Goal: Task Accomplishment & Management: Use online tool/utility

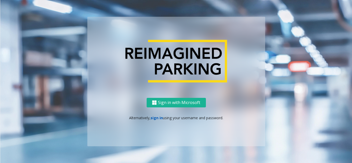
click at [157, 119] on link "sign in" at bounding box center [157, 118] width 12 height 5
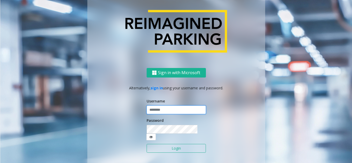
click at [162, 115] on input "text" at bounding box center [176, 110] width 59 height 9
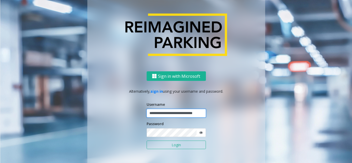
scroll to position [0, 11]
type input "**********"
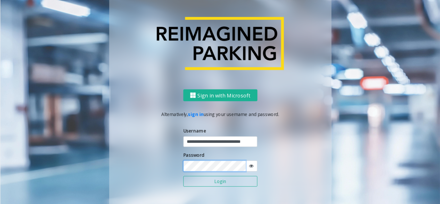
scroll to position [0, 0]
click at [147, 141] on button "Login" at bounding box center [176, 145] width 59 height 9
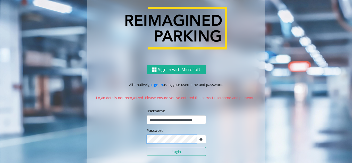
click at [147, 147] on button "Login" at bounding box center [176, 151] width 59 height 9
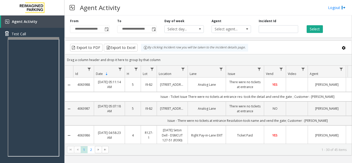
click at [286, 11] on div "Agent Activity Logout" at bounding box center [209, 7] width 288 height 15
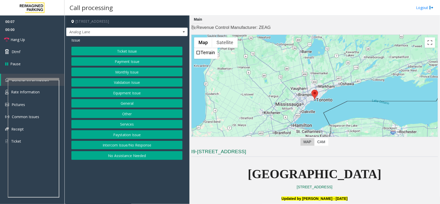
click at [132, 53] on button "Ticket Issue" at bounding box center [126, 51] width 111 height 9
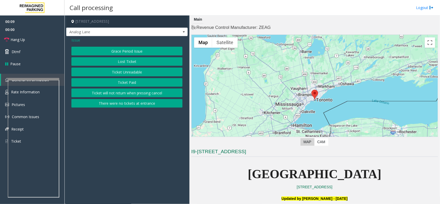
click at [137, 73] on button "Ticket Unreadable" at bounding box center [126, 72] width 111 height 9
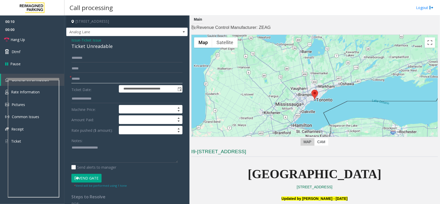
click at [87, 80] on input "text" at bounding box center [126, 79] width 111 height 9
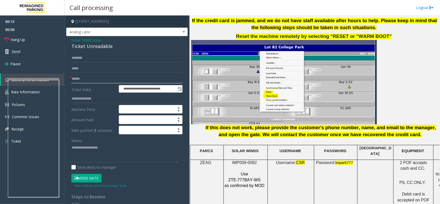
scroll to position [613, 0]
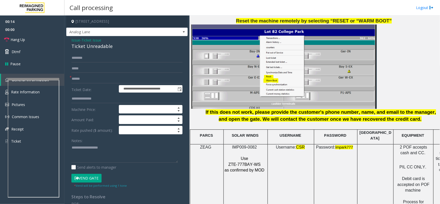
click at [246, 145] on span "IMP009-0082" at bounding box center [244, 147] width 25 height 4
copy p "IMP009-0082"
click at [96, 79] on input "text" at bounding box center [126, 79] width 111 height 9
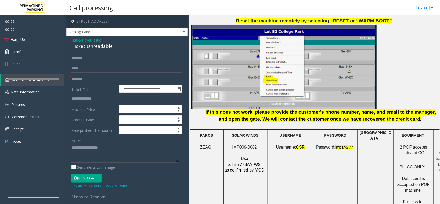
type input "********"
click at [79, 55] on input "text" at bounding box center [126, 58] width 111 height 9
type input "******"
click at [88, 177] on button "Vend Gate" at bounding box center [86, 178] width 30 height 9
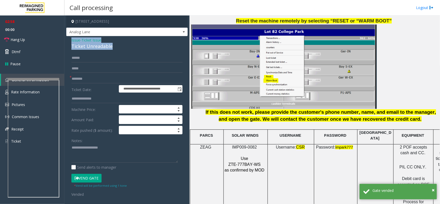
drag, startPoint x: 112, startPoint y: 45, endPoint x: 69, endPoint y: 41, distance: 43.3
click at [69, 41] on div "**********" at bounding box center [127, 169] width 122 height 266
click at [115, 153] on textarea at bounding box center [124, 152] width 107 height 19
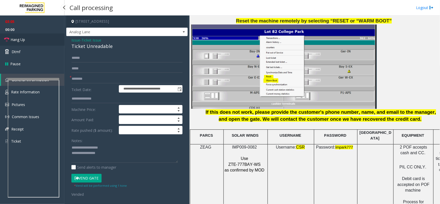
click at [25, 36] on link "Hang Up" at bounding box center [32, 40] width 65 height 12
click at [77, 159] on textarea at bounding box center [124, 152] width 107 height 19
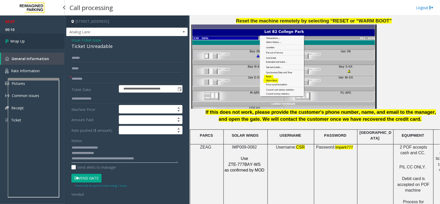
type textarea "**********"
click at [14, 43] on span "Wrap Up" at bounding box center [17, 40] width 14 height 5
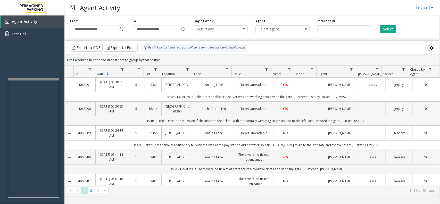
click at [377, 47] on div "Export to PDF Export to Excel By clicking Incident row you will be taken to the…" at bounding box center [252, 48] width 366 height 8
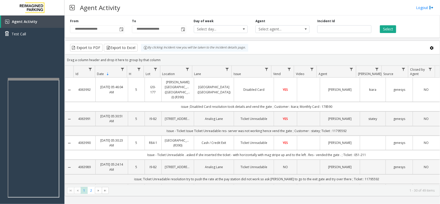
click at [425, 23] on div "Select" at bounding box center [407, 26] width 62 height 14
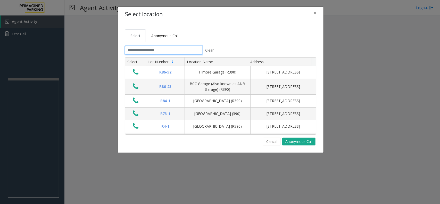
click at [148, 48] on input "text" at bounding box center [163, 50] width 77 height 9
click at [150, 53] on input "text" at bounding box center [163, 50] width 77 height 9
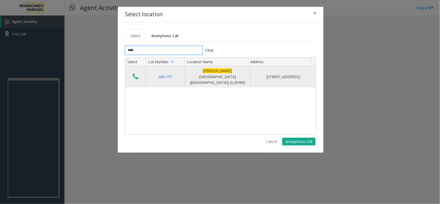
type input "****"
click at [134, 75] on icon "Data table" at bounding box center [136, 76] width 6 height 7
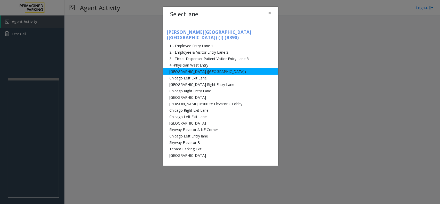
click at [198, 68] on li "[GEOGRAPHIC_DATA] ([GEOGRAPHIC_DATA])" at bounding box center [221, 71] width 116 height 6
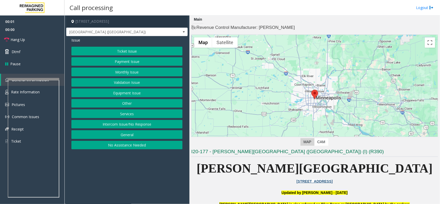
click at [136, 94] on button "Equipment Issue" at bounding box center [126, 92] width 111 height 9
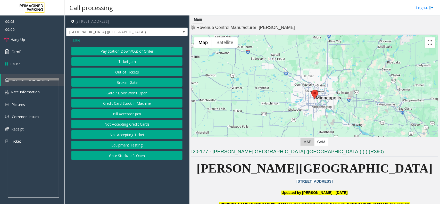
click at [136, 94] on button "Gate / Door Won't Open" at bounding box center [126, 92] width 111 height 9
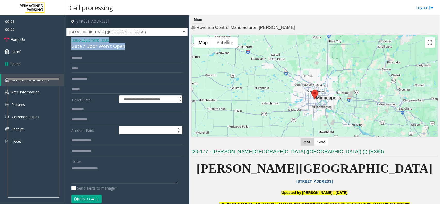
drag, startPoint x: 124, startPoint y: 44, endPoint x: 68, endPoint y: 41, distance: 55.5
click at [68, 41] on div "**********" at bounding box center [127, 166] width 122 height 261
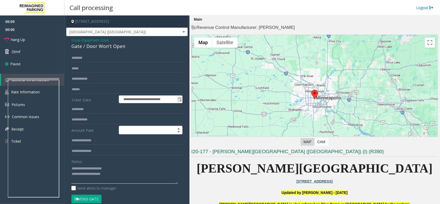
click at [110, 178] on textarea at bounding box center [124, 173] width 107 height 19
click at [118, 178] on textarea at bounding box center [124, 173] width 107 height 19
click at [96, 202] on button "Vend Gate" at bounding box center [86, 199] width 30 height 9
click at [123, 172] on textarea at bounding box center [124, 173] width 107 height 19
type textarea "**********"
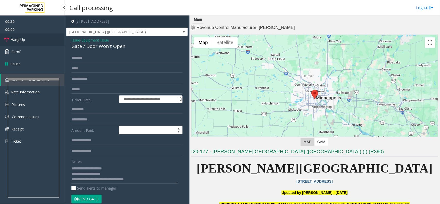
click at [33, 45] on link "Hang Up" at bounding box center [32, 40] width 65 height 12
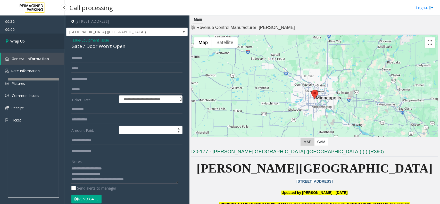
click at [33, 45] on link "Wrap Up" at bounding box center [32, 41] width 65 height 15
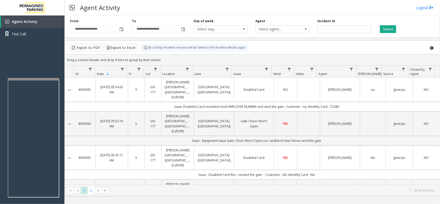
click at [425, 27] on div "Select" at bounding box center [407, 26] width 62 height 14
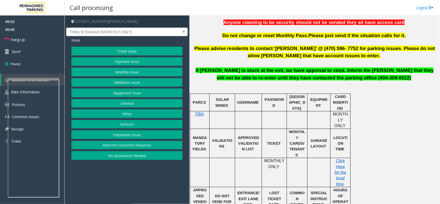
scroll to position [226, 0]
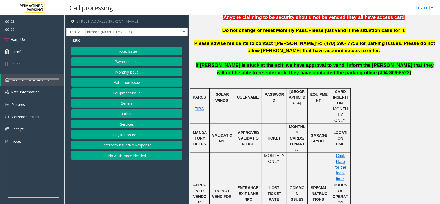
click at [127, 144] on button "Intercom Issue/No Response" at bounding box center [126, 145] width 111 height 9
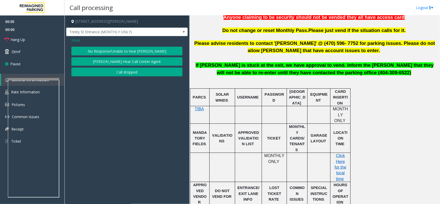
click at [134, 49] on button "No Response/Unable to hear [PERSON_NAME]" at bounding box center [126, 51] width 111 height 9
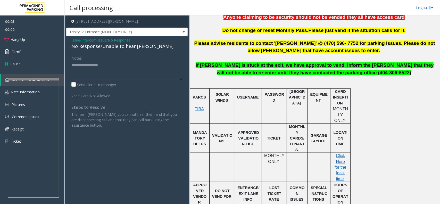
click at [108, 49] on div "No Response/Unable to hear [PERSON_NAME]" at bounding box center [126, 46] width 111 height 7
type textarea "**********"
click at [31, 39] on link "Hang Up" at bounding box center [32, 40] width 65 height 12
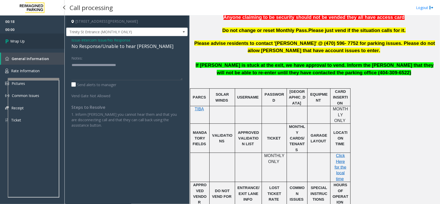
click at [52, 39] on link "Wrap Up" at bounding box center [32, 41] width 65 height 15
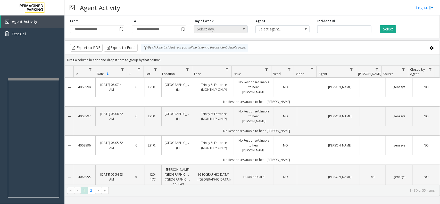
click at [222, 29] on span "Select day..." at bounding box center [215, 29] width 43 height 7
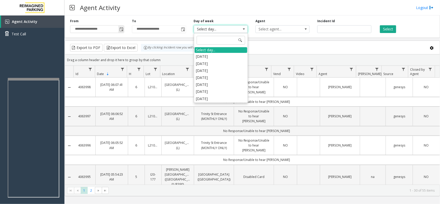
click at [123, 29] on span "Toggle popup" at bounding box center [121, 29] width 4 height 4
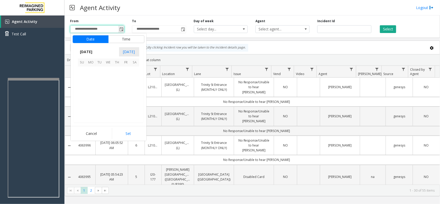
scroll to position [92496, 0]
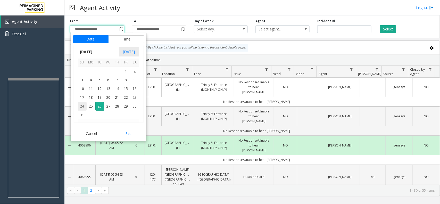
click at [83, 105] on span "24" at bounding box center [82, 106] width 9 height 9
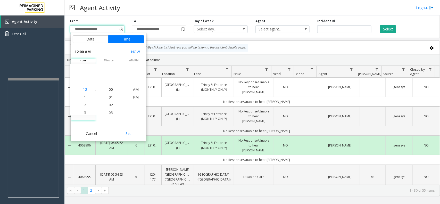
click at [85, 90] on span "12" at bounding box center [85, 89] width 4 height 5
click at [127, 132] on button "Set" at bounding box center [128, 133] width 33 height 11
type input "**********"
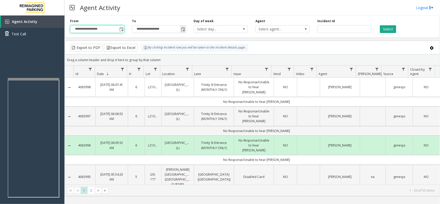
click at [185, 30] on span "Toggle popup" at bounding box center [183, 29] width 4 height 4
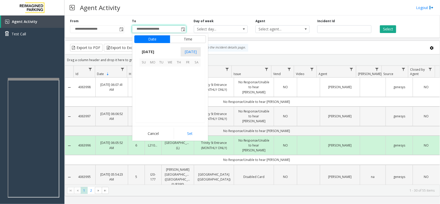
scroll to position [8, 0]
click at [144, 107] on span "24" at bounding box center [144, 106] width 9 height 9
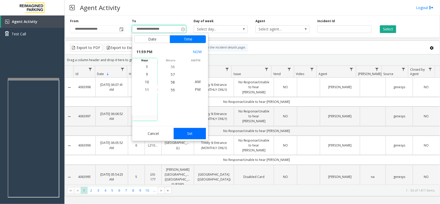
click at [192, 132] on button "Set" at bounding box center [190, 133] width 33 height 11
type input "**********"
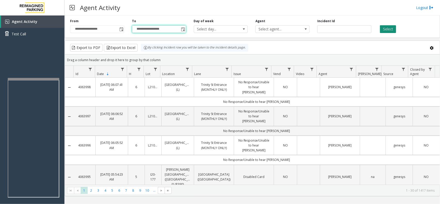
click at [388, 28] on button "Select" at bounding box center [388, 29] width 16 height 8
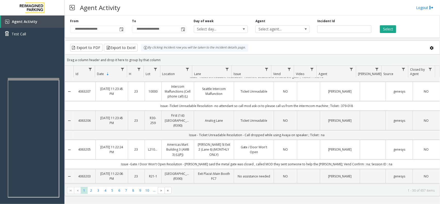
scroll to position [689, 0]
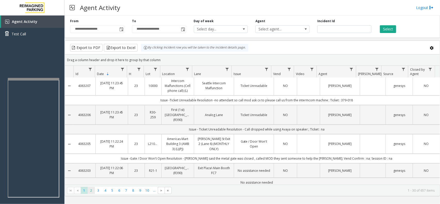
drag, startPoint x: 94, startPoint y: 190, endPoint x: 90, endPoint y: 192, distance: 3.9
click at [93, 190] on span "2" at bounding box center [91, 190] width 7 height 7
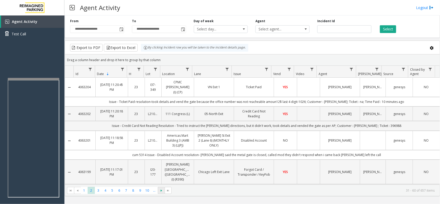
click at [162, 191] on span "Go to the next page" at bounding box center [161, 191] width 4 height 4
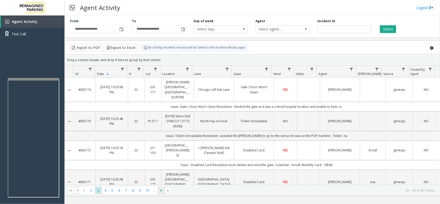
click at [162, 191] on span "Go to the next page" at bounding box center [161, 191] width 4 height 4
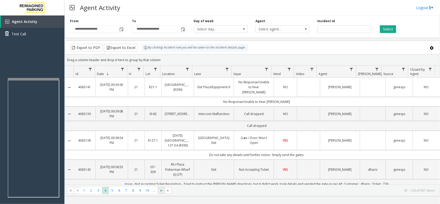
click at [162, 191] on span "Go to the next page" at bounding box center [161, 191] width 4 height 4
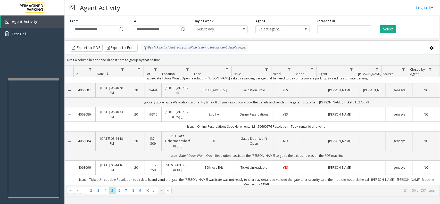
scroll to position [704, 0]
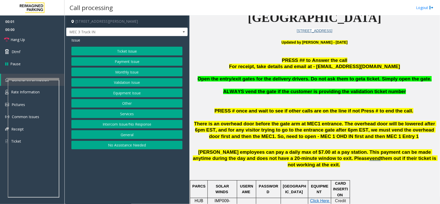
scroll to position [194, 0]
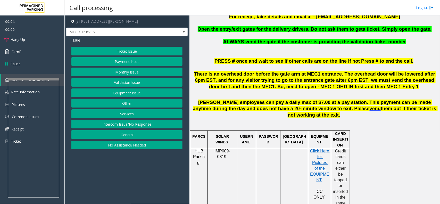
click at [133, 106] on button "Other" at bounding box center [126, 103] width 111 height 9
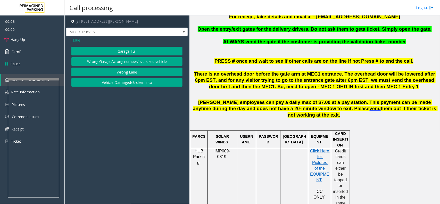
click at [78, 42] on span "Issue" at bounding box center [75, 39] width 9 height 5
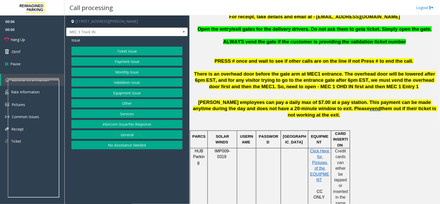
click at [124, 113] on button "Services" at bounding box center [126, 113] width 111 height 9
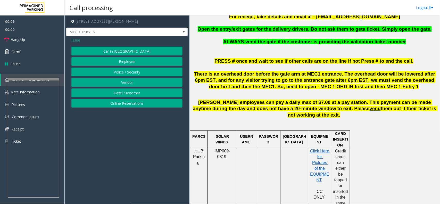
click at [138, 84] on button "Vendor" at bounding box center [126, 82] width 111 height 9
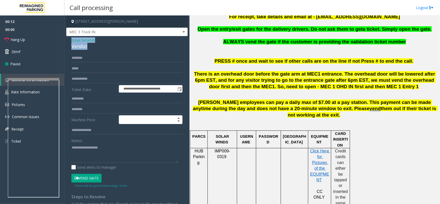
drag, startPoint x: 88, startPoint y: 46, endPoint x: 68, endPoint y: 38, distance: 22.4
click at [65, 38] on app-call-processing-form "**********" at bounding box center [127, 109] width 125 height 189
click at [102, 158] on textarea at bounding box center [124, 152] width 107 height 19
click at [107, 159] on textarea at bounding box center [124, 152] width 107 height 19
type textarea "**********"
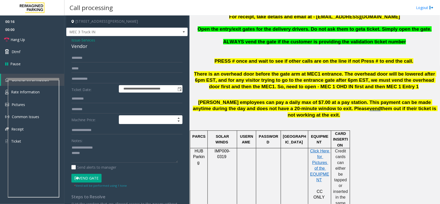
click at [76, 40] on span "Issue" at bounding box center [75, 39] width 9 height 5
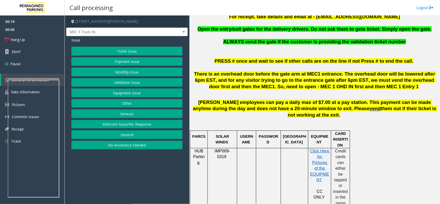
click at [130, 92] on button "Equipment Issue" at bounding box center [126, 92] width 111 height 9
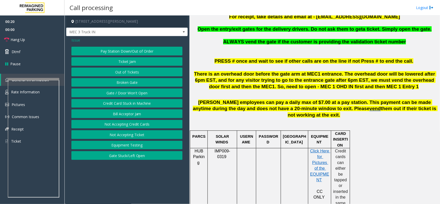
click at [130, 92] on button "Gate / Door Won't Open" at bounding box center [126, 92] width 111 height 9
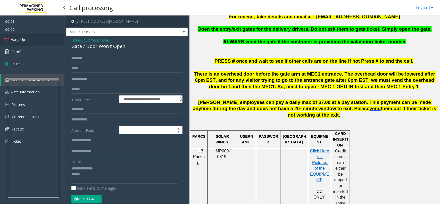
click at [23, 41] on span "Hang Up" at bounding box center [18, 39] width 14 height 5
click at [77, 42] on span "Issue" at bounding box center [75, 39] width 9 height 5
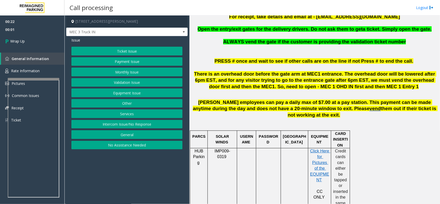
click at [136, 127] on button "Intercom Issue/No Response" at bounding box center [126, 124] width 111 height 9
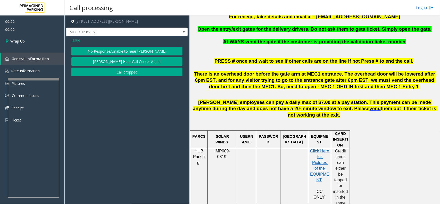
drag, startPoint x: 133, startPoint y: 52, endPoint x: 130, endPoint y: 50, distance: 3.5
click at [133, 52] on button "No Response/Unable to hear [PERSON_NAME]" at bounding box center [126, 51] width 111 height 9
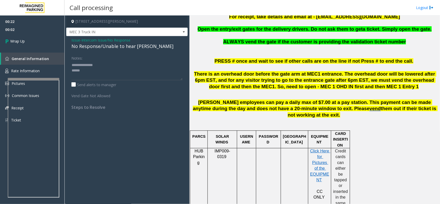
click at [106, 48] on div "No Response/Unable to hear [PERSON_NAME]" at bounding box center [126, 46] width 111 height 7
click at [83, 70] on textarea at bounding box center [126, 70] width 111 height 19
drag, startPoint x: 83, startPoint y: 70, endPoint x: 59, endPoint y: 63, distance: 25.5
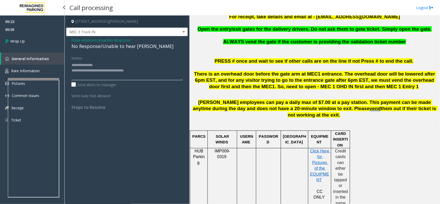
click at [59, 63] on app-root "00:22 00:05 Wrap Up General Information Rate Information Pictures Common Issues…" at bounding box center [220, 102] width 440 height 204
click at [74, 64] on textarea at bounding box center [126, 70] width 111 height 19
type textarea "**********"
click at [38, 38] on link "Wrap Up" at bounding box center [32, 41] width 65 height 15
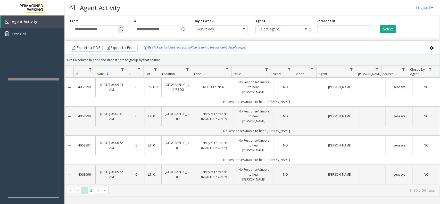
click at [122, 28] on span "Toggle popup" at bounding box center [121, 29] width 4 height 4
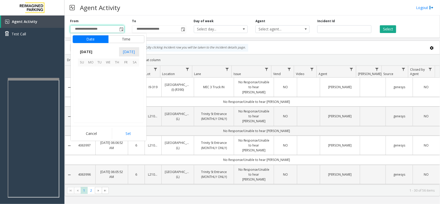
scroll to position [92496, 0]
click at [81, 106] on span "24" at bounding box center [82, 106] width 9 height 9
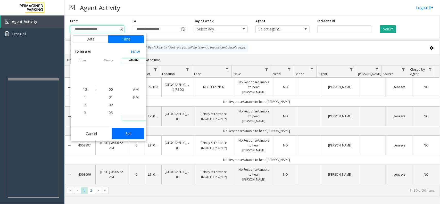
click at [133, 134] on button "Set" at bounding box center [128, 133] width 33 height 11
type input "**********"
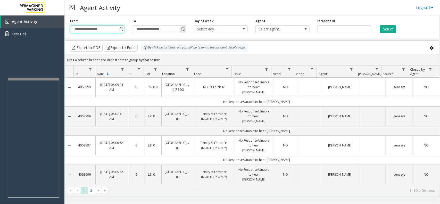
click at [184, 30] on span "Toggle popup" at bounding box center [183, 29] width 4 height 4
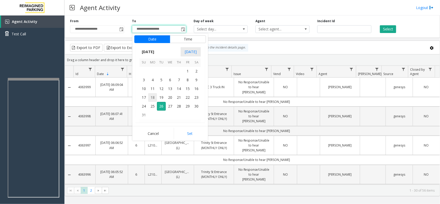
scroll to position [8, 0]
click at [144, 107] on span "24" at bounding box center [144, 106] width 9 height 9
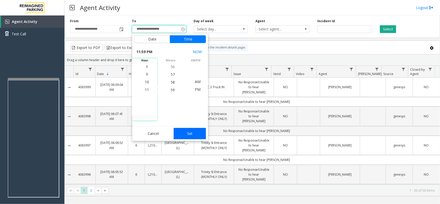
click at [190, 134] on button "Set" at bounding box center [190, 133] width 33 height 11
type input "**********"
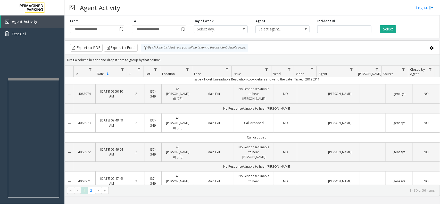
scroll to position [684, 0]
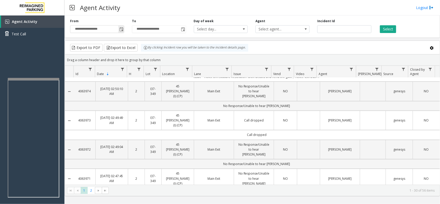
click at [119, 30] on span "Toggle popup" at bounding box center [121, 29] width 4 height 4
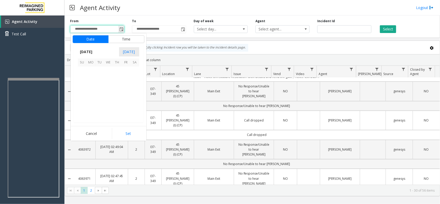
scroll to position [92496, 0]
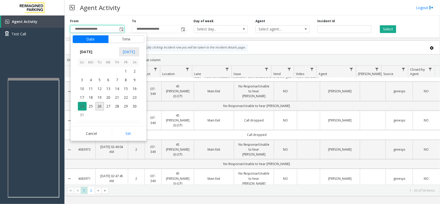
click at [84, 105] on span "24" at bounding box center [82, 106] width 9 height 9
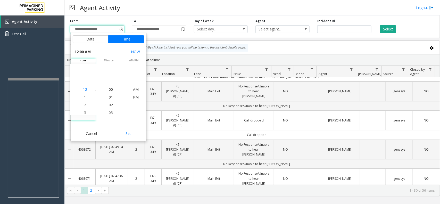
click at [86, 89] on li "12" at bounding box center [85, 90] width 18 height 8
click at [125, 131] on button "Set" at bounding box center [128, 133] width 33 height 11
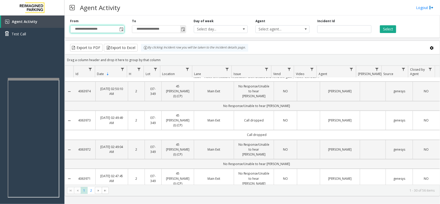
click at [183, 30] on span "Toggle popup" at bounding box center [183, 29] width 4 height 4
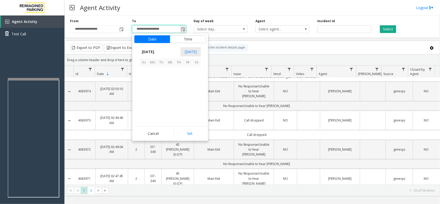
scroll to position [8, 0]
click at [144, 106] on span "24" at bounding box center [144, 106] width 9 height 9
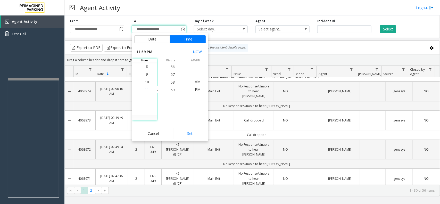
click at [145, 90] on span "11" at bounding box center [147, 89] width 4 height 5
click at [172, 90] on span "59" at bounding box center [173, 90] width 4 height 5
click at [195, 91] on span "PM" at bounding box center [198, 89] width 6 height 5
click at [193, 134] on button "Set" at bounding box center [190, 133] width 33 height 11
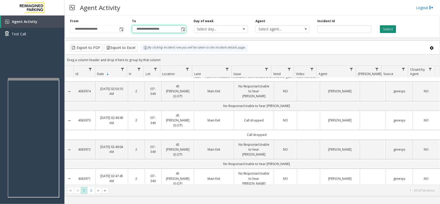
click at [389, 30] on button "Select" at bounding box center [388, 29] width 16 height 8
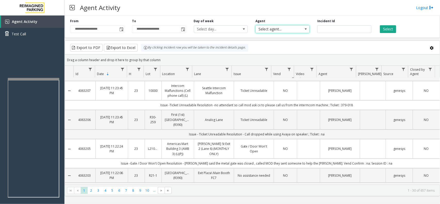
click at [293, 31] on span "Select agent..." at bounding box center [277, 29] width 43 height 7
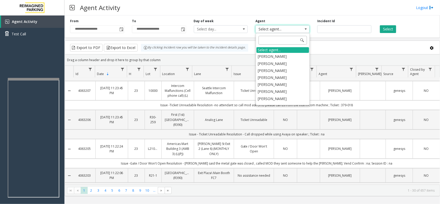
click at [274, 42] on input at bounding box center [283, 40] width 49 height 9
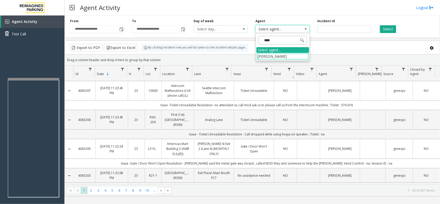
type input "*****"
click at [277, 56] on li "[PERSON_NAME]" at bounding box center [283, 56] width 53 height 7
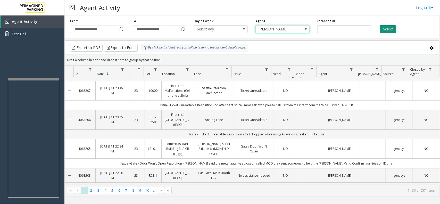
click at [386, 29] on button "Select" at bounding box center [388, 29] width 16 height 8
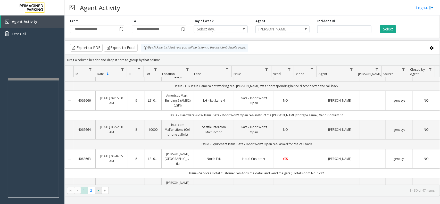
click at [98, 189] on span "Go to the next page" at bounding box center [98, 191] width 4 height 4
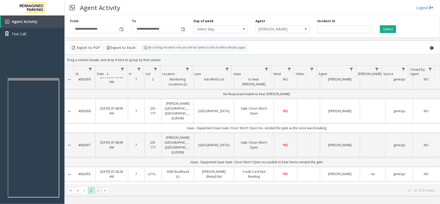
scroll to position [0, 0]
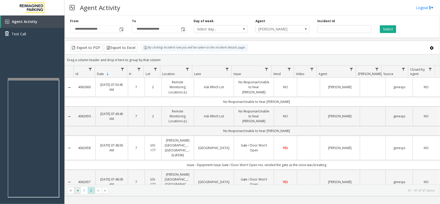
click at [77, 192] on span "Go to the previous page" at bounding box center [78, 191] width 4 height 4
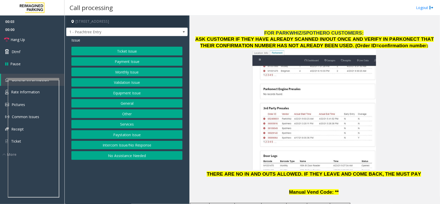
scroll to position [677, 0]
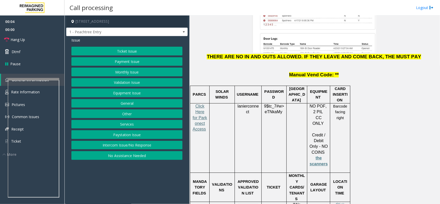
click at [200, 104] on span "Click Here for Parkonect Access" at bounding box center [200, 118] width 14 height 28
click at [143, 147] on button "Intercom Issue/No Response" at bounding box center [126, 145] width 111 height 9
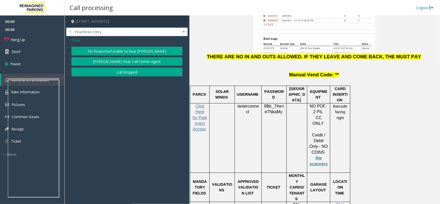
click at [128, 53] on button "No Response/Unable to hear [PERSON_NAME]" at bounding box center [126, 51] width 111 height 9
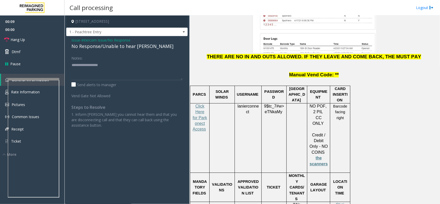
click at [104, 50] on div "No Response/Unable to hear [PERSON_NAME]" at bounding box center [126, 46] width 111 height 7
click at [104, 49] on div "No Response/Unable to hear [PERSON_NAME]" at bounding box center [126, 46] width 111 height 7
type textarea "**********"
click at [27, 39] on link "Hang Up" at bounding box center [32, 40] width 65 height 12
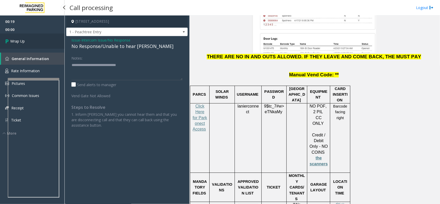
click at [27, 39] on link "Wrap Up" at bounding box center [32, 41] width 65 height 15
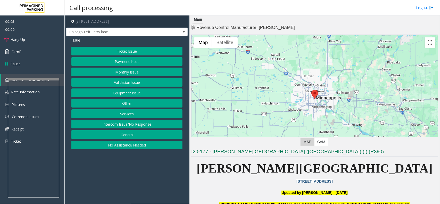
click at [128, 123] on button "Intercom Issue/No Response" at bounding box center [126, 124] width 111 height 9
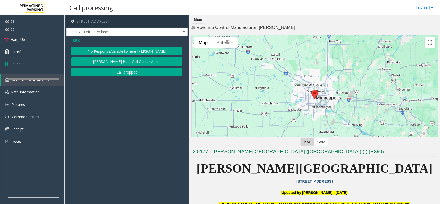
click at [143, 49] on button "No Response/Unable to hear [PERSON_NAME]" at bounding box center [126, 51] width 111 height 9
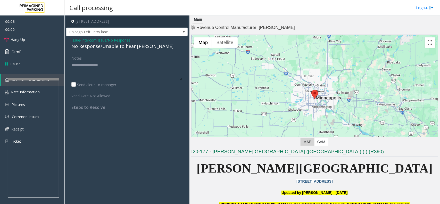
click at [114, 48] on div "No Response/Unable to hear [PERSON_NAME]" at bounding box center [126, 46] width 111 height 7
type textarea "**********"
click at [34, 39] on link "Hang Up" at bounding box center [32, 40] width 65 height 12
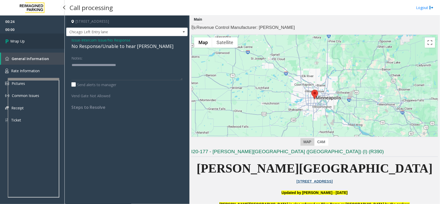
click at [34, 39] on link "Wrap Up" at bounding box center [32, 41] width 65 height 15
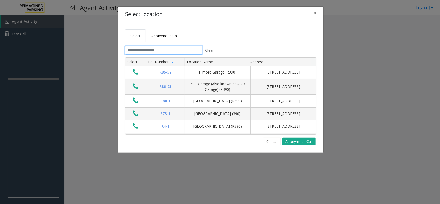
click at [168, 51] on input "text" at bounding box center [163, 50] width 77 height 9
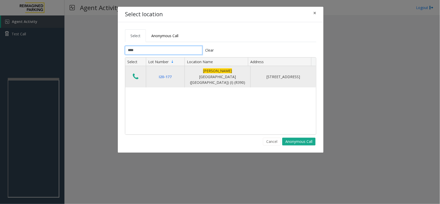
type input "****"
click at [137, 75] on icon "Data table" at bounding box center [136, 76] width 6 height 7
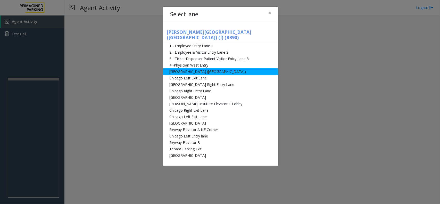
click at [202, 68] on li "[GEOGRAPHIC_DATA] ([GEOGRAPHIC_DATA])" at bounding box center [221, 71] width 116 height 6
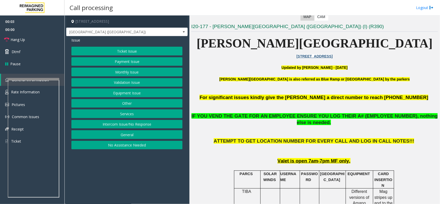
scroll to position [129, 0]
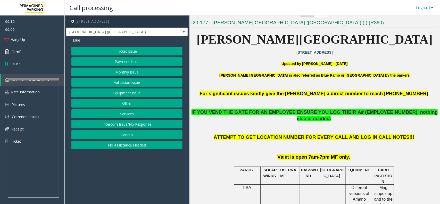
click at [128, 95] on button "Equipment Issue" at bounding box center [126, 92] width 111 height 9
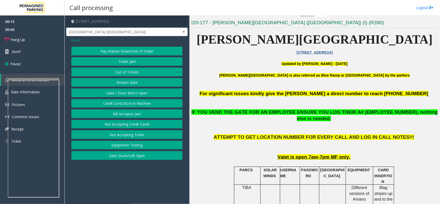
click at [128, 95] on button "Gate / Door Won't Open" at bounding box center [126, 92] width 111 height 9
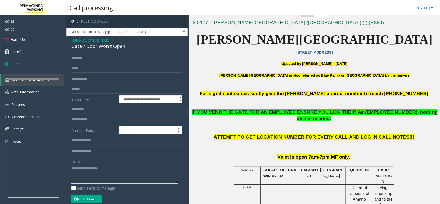
click at [105, 171] on textarea at bounding box center [124, 173] width 107 height 19
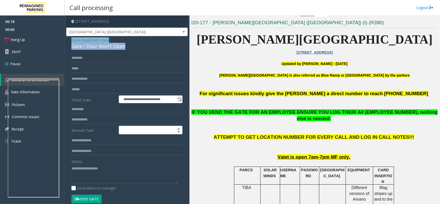
drag, startPoint x: 125, startPoint y: 46, endPoint x: 70, endPoint y: 41, distance: 56.0
click at [70, 41] on div "**********" at bounding box center [127, 166] width 122 height 261
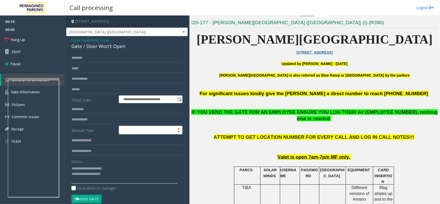
click at [115, 175] on textarea at bounding box center [124, 173] width 107 height 19
click at [117, 175] on textarea at bounding box center [124, 173] width 107 height 19
click at [85, 201] on button "Vend Gate" at bounding box center [86, 199] width 30 height 9
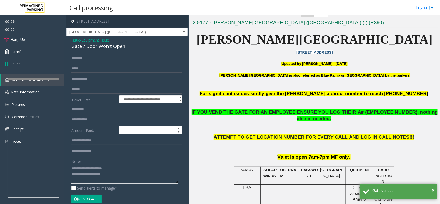
click at [122, 172] on textarea at bounding box center [124, 173] width 107 height 19
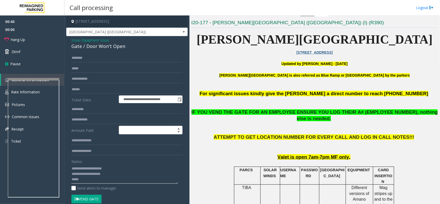
click at [105, 181] on textarea at bounding box center [124, 173] width 107 height 19
click at [33, 42] on link "Hang Up" at bounding box center [32, 40] width 65 height 12
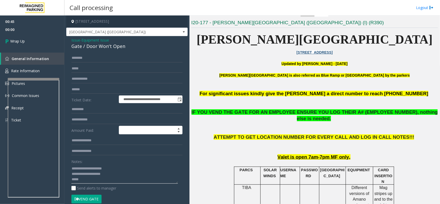
click at [98, 181] on textarea at bounding box center [124, 173] width 107 height 19
click at [92, 180] on textarea at bounding box center [124, 173] width 107 height 19
type textarea "**********"
click at [29, 42] on link "Wrap Up" at bounding box center [32, 41] width 65 height 15
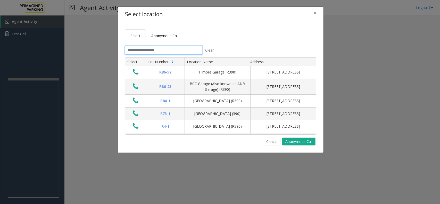
click at [188, 52] on input "text" at bounding box center [163, 50] width 77 height 9
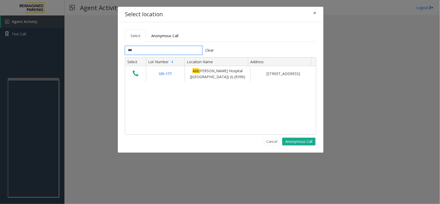
type input "****"
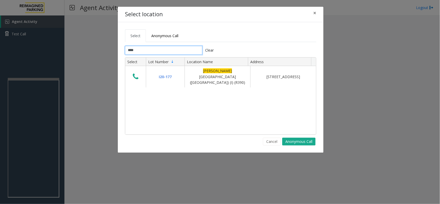
click at [175, 51] on input "****" at bounding box center [163, 50] width 77 height 9
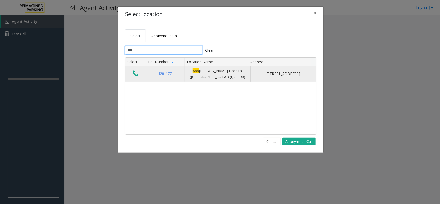
type input "***"
click at [136, 75] on icon "Data table" at bounding box center [136, 73] width 6 height 7
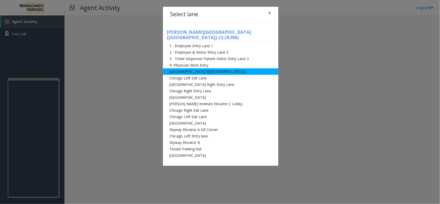
click at [215, 68] on li "[GEOGRAPHIC_DATA] ([GEOGRAPHIC_DATA])" at bounding box center [221, 71] width 116 height 6
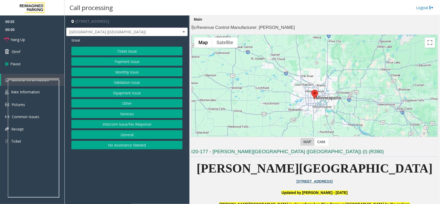
click at [137, 91] on button "Equipment Issue" at bounding box center [126, 92] width 111 height 9
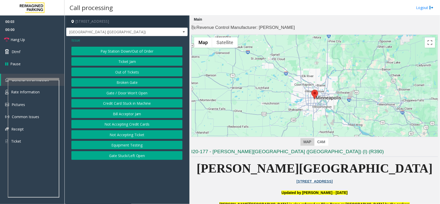
click at [121, 91] on button "Gate / Door Won't Open" at bounding box center [126, 92] width 111 height 9
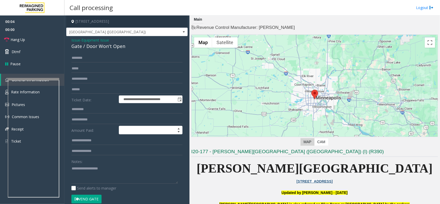
click at [95, 198] on button "Vend Gate" at bounding box center [86, 199] width 30 height 9
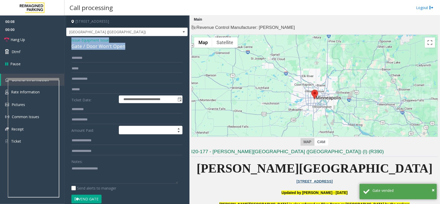
drag, startPoint x: 125, startPoint y: 45, endPoint x: 71, endPoint y: 41, distance: 54.3
click at [71, 41] on div "**********" at bounding box center [127, 171] width 122 height 270
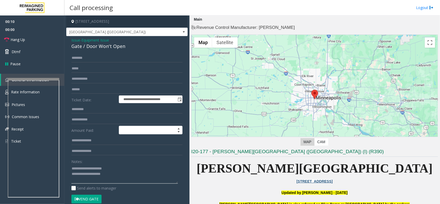
click at [137, 179] on textarea at bounding box center [124, 173] width 107 height 19
click at [118, 182] on textarea at bounding box center [124, 173] width 107 height 19
paste textarea "**********"
type textarea "**********"
click at [30, 39] on link "Hang Up" at bounding box center [32, 40] width 65 height 12
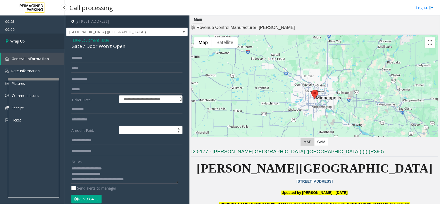
click at [30, 39] on link "Wrap Up" at bounding box center [32, 41] width 65 height 15
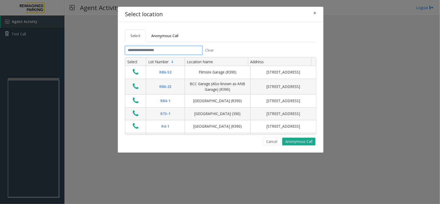
click at [140, 48] on input "text" at bounding box center [163, 50] width 77 height 9
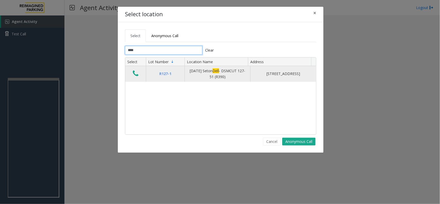
type input "****"
click at [135, 71] on icon "Data table" at bounding box center [136, 73] width 6 height 7
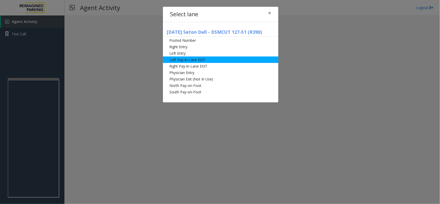
click at [212, 61] on li "Left Pay-in-Lane EXIT" at bounding box center [221, 60] width 116 height 6
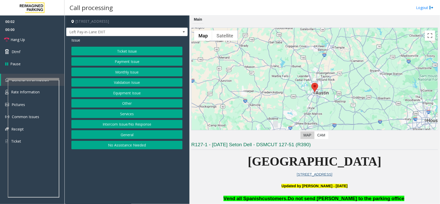
click at [135, 54] on button "Ticket Issue" at bounding box center [126, 51] width 111 height 9
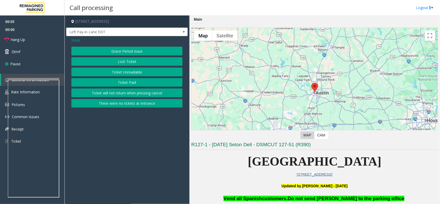
click at [140, 71] on button "Ticket Unreadable" at bounding box center [126, 72] width 111 height 9
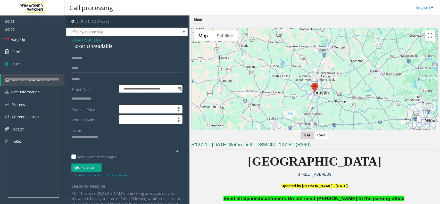
click at [87, 79] on input "text" at bounding box center [126, 79] width 111 height 9
type input "******"
drag, startPoint x: 114, startPoint y: 47, endPoint x: 69, endPoint y: 37, distance: 45.5
click at [69, 37] on div "**********" at bounding box center [127, 151] width 122 height 230
click at [104, 144] on textarea at bounding box center [124, 142] width 107 height 19
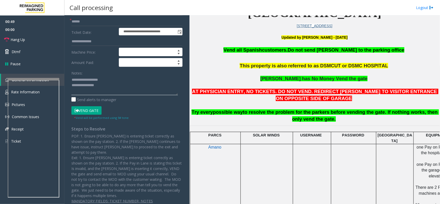
scroll to position [65, 0]
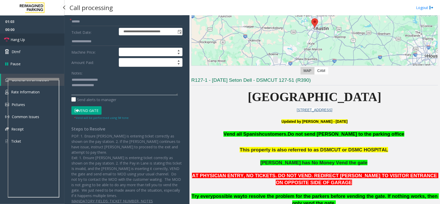
type textarea "**********"
click at [26, 38] on link "Hang Up" at bounding box center [32, 40] width 65 height 12
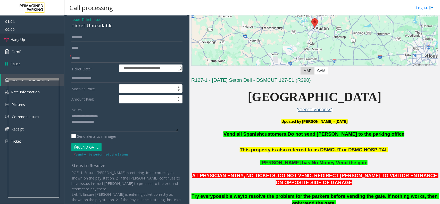
scroll to position [0, 0]
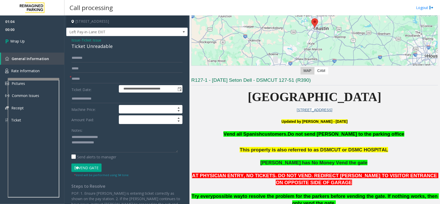
click at [76, 39] on span "Issue" at bounding box center [75, 39] width 9 height 5
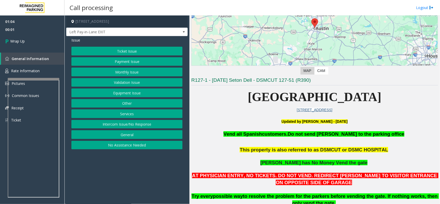
click at [119, 96] on button "Equipment Issue" at bounding box center [126, 92] width 111 height 9
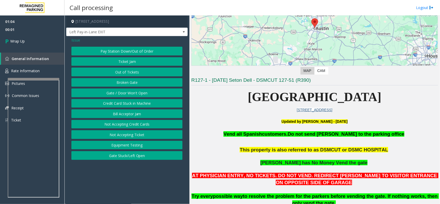
click at [119, 96] on button "Gate / Door Won't Open" at bounding box center [126, 92] width 111 height 9
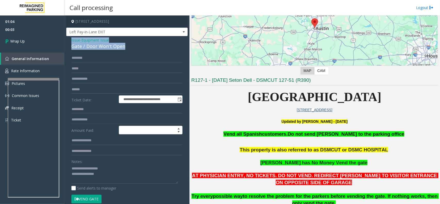
drag, startPoint x: 124, startPoint y: 46, endPoint x: 66, endPoint y: 37, distance: 59.1
click at [66, 37] on app-call-processing-form "**********" at bounding box center [127, 109] width 125 height 189
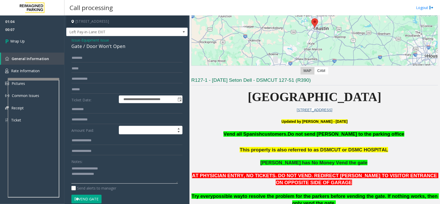
click at [104, 174] on textarea at bounding box center [124, 173] width 107 height 19
drag, startPoint x: 106, startPoint y: 174, endPoint x: 67, endPoint y: 166, distance: 39.6
click at [67, 166] on div "**********" at bounding box center [127, 156] width 122 height 240
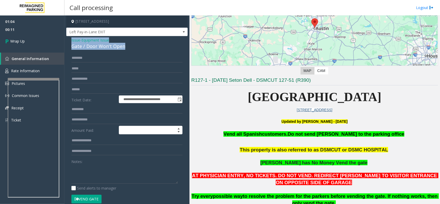
drag, startPoint x: 126, startPoint y: 47, endPoint x: 66, endPoint y: 42, distance: 60.1
click at [66, 42] on div "**********" at bounding box center [127, 156] width 122 height 240
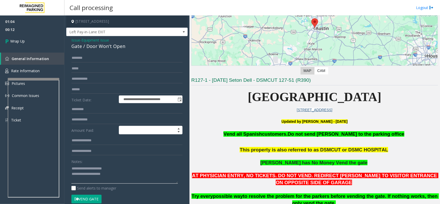
click at [134, 179] on textarea at bounding box center [124, 173] width 107 height 19
click at [106, 181] on textarea at bounding box center [124, 173] width 107 height 19
paste textarea "**********"
type textarea "**********"
click at [36, 47] on link "Wrap Up" at bounding box center [32, 41] width 65 height 15
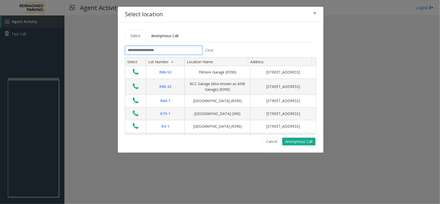
click at [159, 53] on input "text" at bounding box center [163, 50] width 77 height 9
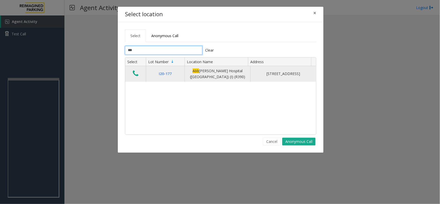
type input "***"
click at [138, 76] on icon "Data table" at bounding box center [136, 73] width 6 height 7
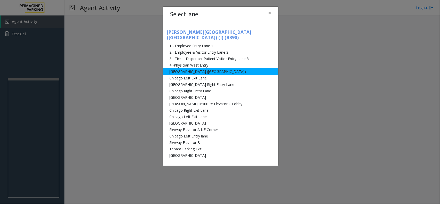
click at [223, 68] on li "[GEOGRAPHIC_DATA] ([GEOGRAPHIC_DATA])" at bounding box center [221, 71] width 116 height 6
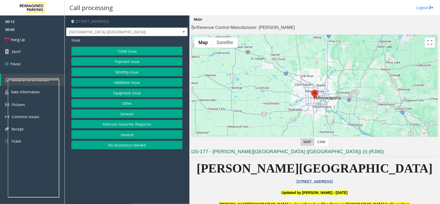
click at [133, 125] on button "Intercom Issue/No Response" at bounding box center [126, 124] width 111 height 9
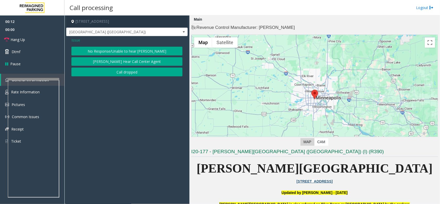
click at [143, 50] on button "No Response/Unable to hear [PERSON_NAME]" at bounding box center [126, 51] width 111 height 9
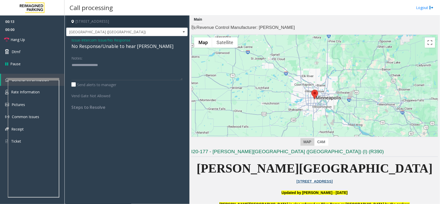
click at [126, 49] on div "No Response/Unable to hear [PERSON_NAME]" at bounding box center [126, 46] width 111 height 7
type textarea "**********"
click at [25, 40] on span "Hang Up" at bounding box center [18, 39] width 14 height 5
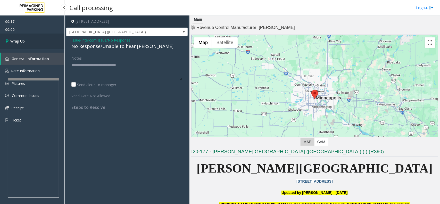
click at [25, 40] on span "Wrap Up" at bounding box center [17, 40] width 14 height 5
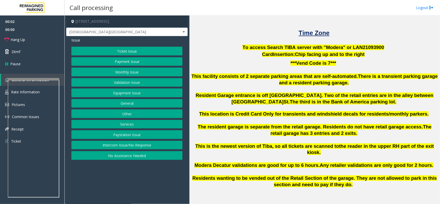
scroll to position [38, 0]
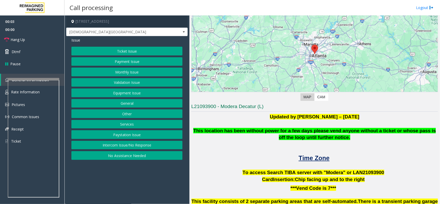
click at [135, 146] on button "Intercom Issue/No Response" at bounding box center [126, 145] width 111 height 9
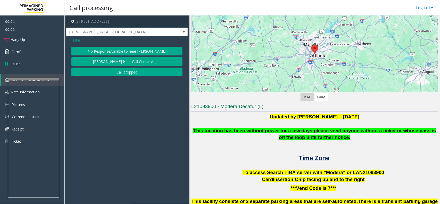
click at [129, 54] on button "No Response/Unable to hear [PERSON_NAME]" at bounding box center [126, 51] width 111 height 9
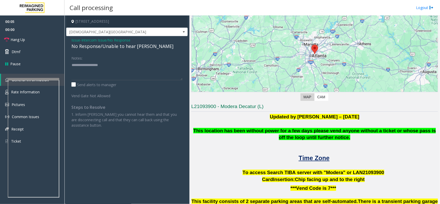
click at [100, 45] on div "No Response/Unable to hear [PERSON_NAME]" at bounding box center [126, 46] width 111 height 7
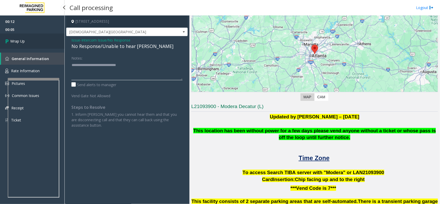
type textarea "**********"
click at [23, 43] on span "Wrap Up" at bounding box center [17, 40] width 14 height 5
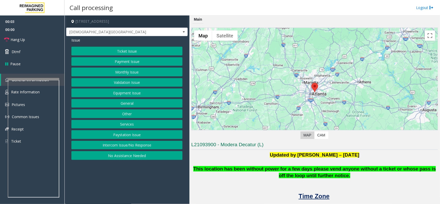
click at [145, 147] on button "Intercom Issue/No Response" at bounding box center [126, 145] width 111 height 9
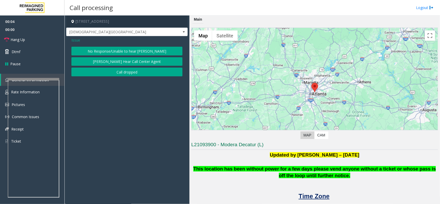
click at [128, 49] on button "No Response/Unable to hear [PERSON_NAME]" at bounding box center [126, 51] width 111 height 9
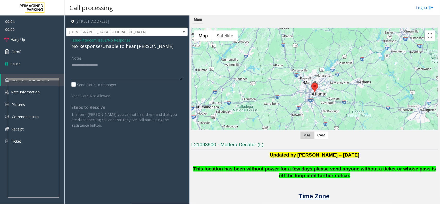
click at [108, 46] on div "No Response/Unable to hear [PERSON_NAME]" at bounding box center [126, 46] width 111 height 7
type textarea "**********"
click at [33, 39] on link "Hang Up" at bounding box center [32, 40] width 65 height 12
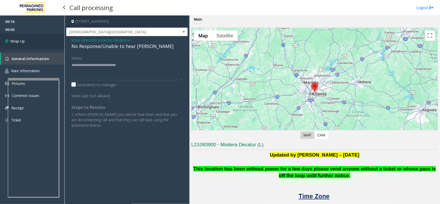
click at [33, 39] on link "Wrap Up" at bounding box center [32, 41] width 65 height 15
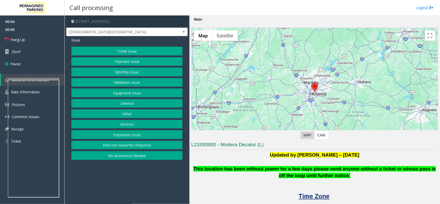
click at [115, 148] on button "Intercom Issue/No Response" at bounding box center [126, 145] width 111 height 9
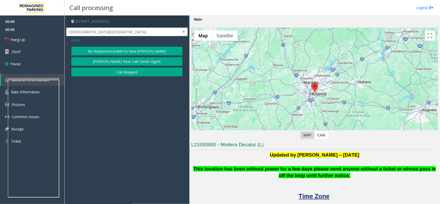
click at [127, 50] on button "No Response/Unable to hear [PERSON_NAME]" at bounding box center [126, 51] width 111 height 9
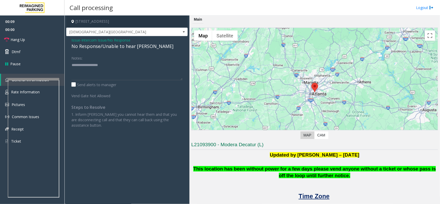
click at [112, 46] on div "No Response/Unable to hear [PERSON_NAME]" at bounding box center [126, 46] width 111 height 7
type textarea "**********"
click at [15, 37] on span "Hang Up" at bounding box center [18, 39] width 14 height 5
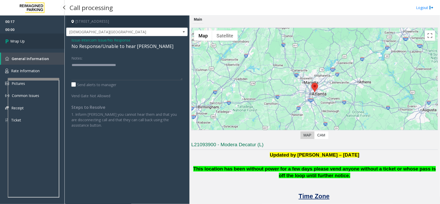
click at [15, 37] on link "Wrap Up" at bounding box center [32, 41] width 65 height 15
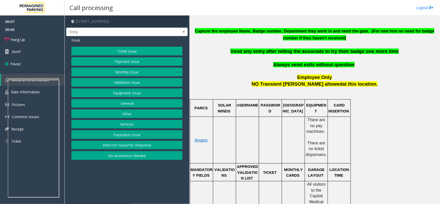
scroll to position [226, 0]
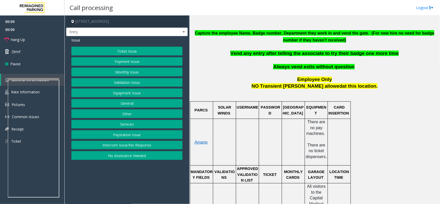
click at [302, 88] on span "NO Transient [PERSON_NAME] allowed at this location." at bounding box center [315, 85] width 126 height 5
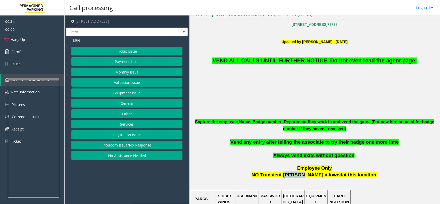
scroll to position [129, 0]
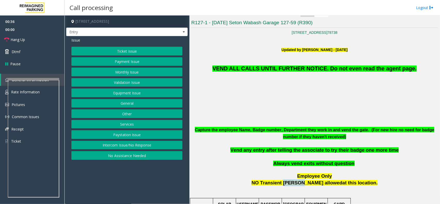
click at [130, 72] on button "Monthly Issue" at bounding box center [126, 72] width 111 height 9
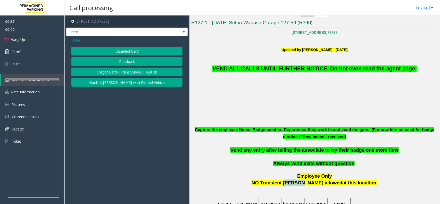
click at [129, 50] on button "Disabled Card" at bounding box center [126, 51] width 111 height 9
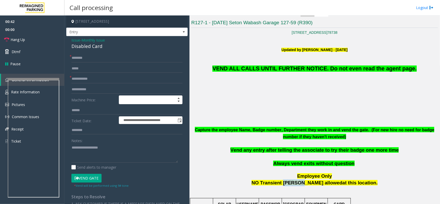
click at [90, 179] on button "Vend Gate" at bounding box center [86, 178] width 30 height 9
click at [101, 47] on div "Disabled Card" at bounding box center [126, 46] width 111 height 7
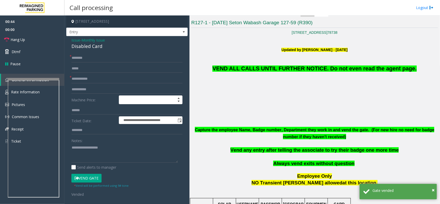
click at [75, 42] on span "Issue" at bounding box center [75, 39] width 9 height 5
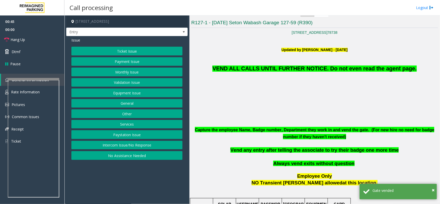
click at [125, 93] on button "Equipment Issue" at bounding box center [126, 92] width 111 height 9
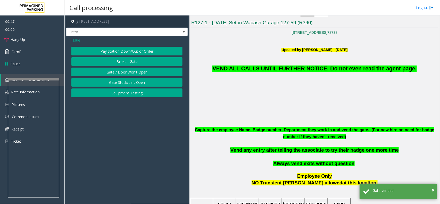
click at [134, 72] on button "Gate / Door Won't Open" at bounding box center [126, 72] width 111 height 9
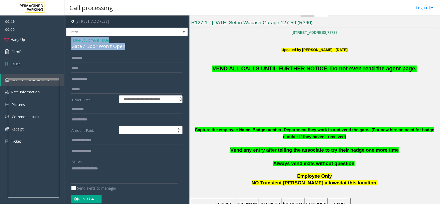
drag, startPoint x: 124, startPoint y: 45, endPoint x: 70, endPoint y: 41, distance: 54.8
click at [70, 41] on div "**********" at bounding box center [127, 153] width 122 height 234
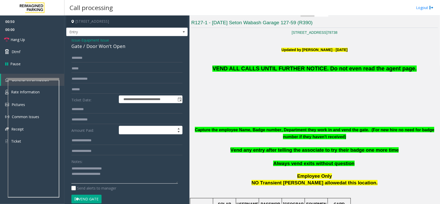
click at [123, 176] on textarea at bounding box center [124, 173] width 107 height 19
click at [269, 66] on span "VEND ALL CALLS UNTIL FURTHER NOTICE. Do not even read the agent page." at bounding box center [315, 69] width 204 height 6
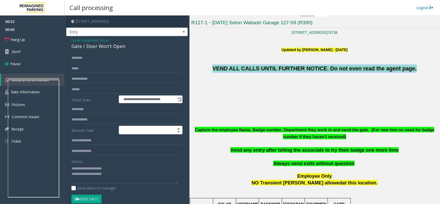
click at [269, 66] on span "VEND ALL CALLS UNTIL FURTHER NOTICE. Do not even read the agent page." at bounding box center [315, 69] width 204 height 6
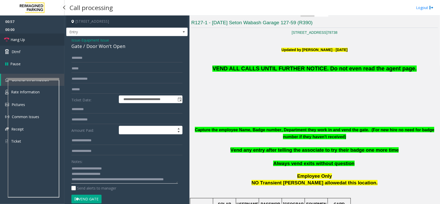
type textarea "**********"
click at [18, 36] on link "Hang Up" at bounding box center [32, 40] width 65 height 12
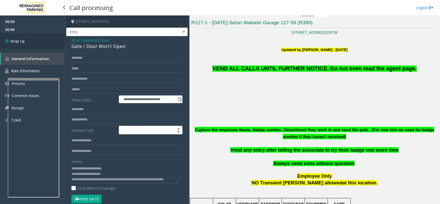
click at [22, 38] on link "Wrap Up" at bounding box center [32, 41] width 65 height 15
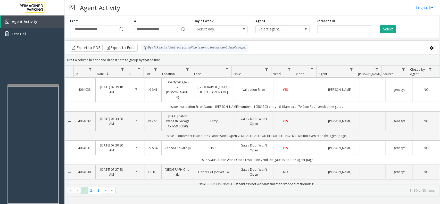
click at [38, 84] on div at bounding box center [33, 85] width 52 height 2
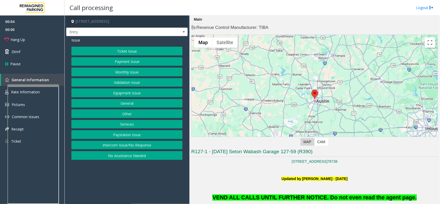
click at [122, 91] on button "Equipment Issue" at bounding box center [126, 92] width 111 height 9
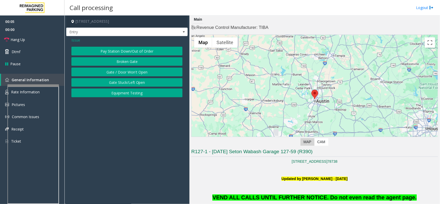
click at [133, 70] on button "Gate / Door Won't Open" at bounding box center [126, 72] width 111 height 9
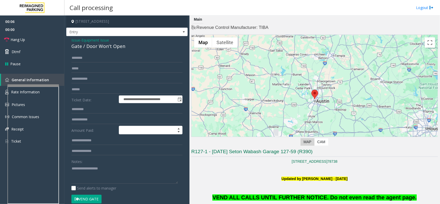
click at [97, 199] on button "Vend Gate" at bounding box center [86, 199] width 30 height 9
drag, startPoint x: 130, startPoint y: 47, endPoint x: 70, endPoint y: 37, distance: 60.4
click at [70, 37] on div "**********" at bounding box center [127, 153] width 122 height 234
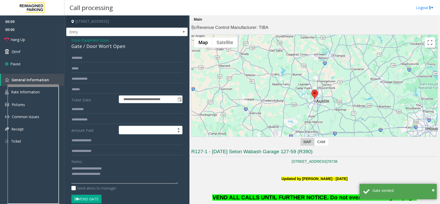
click at [135, 178] on textarea at bounding box center [124, 173] width 107 height 19
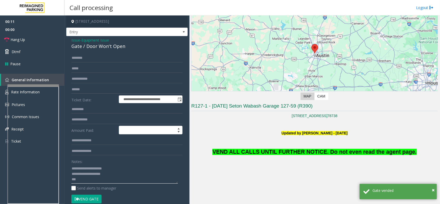
scroll to position [97, 0]
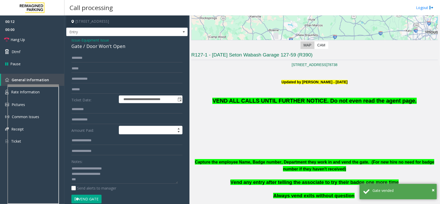
click at [294, 96] on p "VEND ALL CALLS UNTIL FURTHER NOTICE. Do not even read the agent page." at bounding box center [314, 95] width 247 height 20
click at [299, 100] on span "VEND ALL CALLS UNTIL FURTHER NOTICE. Do not even read the agent page." at bounding box center [315, 101] width 204 height 6
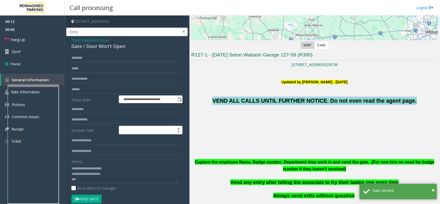
click at [299, 100] on span "VEND ALL CALLS UNTIL FURTHER NOTICE. Do not even read the agent page." at bounding box center [315, 101] width 204 height 6
copy span "VEND ALL CALLS UNTIL FURTHER NOTICE. Do not even read the agent page."
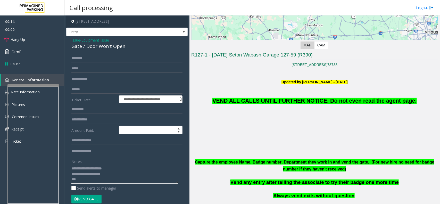
click at [84, 181] on textarea at bounding box center [124, 173] width 107 height 19
paste textarea "**********"
type textarea "**********"
click at [18, 34] on link "Hang Up" at bounding box center [32, 40] width 65 height 12
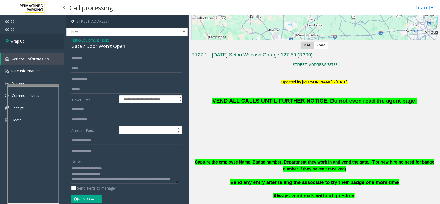
click at [20, 39] on span "Wrap Up" at bounding box center [17, 40] width 14 height 5
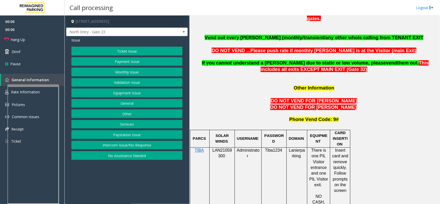
scroll to position [484, 0]
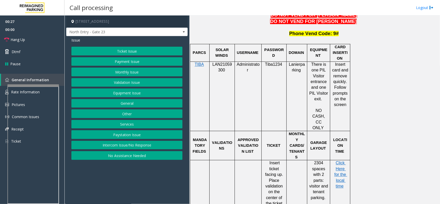
click at [128, 72] on button "Monthly Issue" at bounding box center [126, 72] width 111 height 9
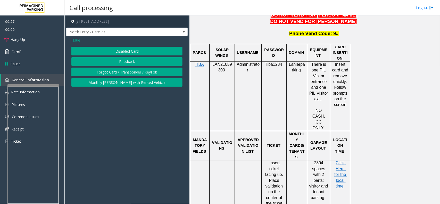
click at [132, 48] on button "Disabled Card" at bounding box center [126, 51] width 111 height 9
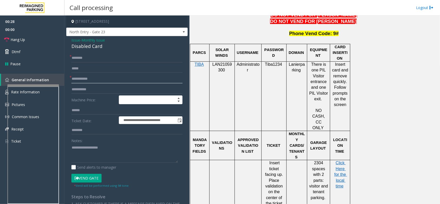
click at [93, 77] on input "text" at bounding box center [126, 79] width 111 height 9
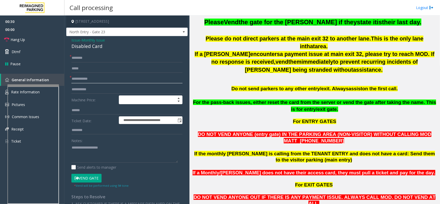
scroll to position [387, 0]
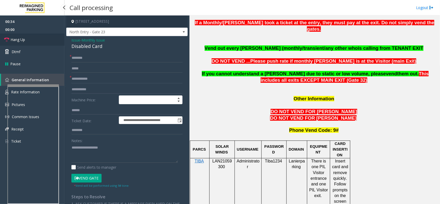
click at [21, 39] on span "Hang Up" at bounding box center [18, 39] width 14 height 5
drag, startPoint x: 102, startPoint y: 46, endPoint x: 65, endPoint y: 39, distance: 37.5
click at [65, 39] on app-call-processing-form "**********" at bounding box center [127, 109] width 125 height 189
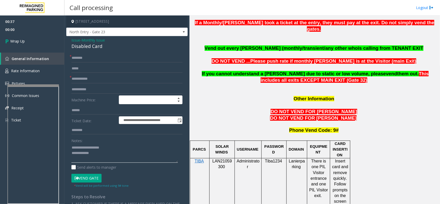
click at [125, 158] on textarea at bounding box center [124, 152] width 107 height 19
type textarea "**********"
click at [106, 75] on input "text" at bounding box center [126, 79] width 111 height 9
type input "**"
click at [110, 56] on input "text" at bounding box center [126, 58] width 111 height 9
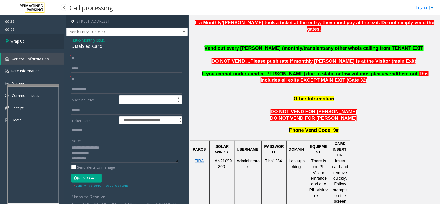
type input "**"
click at [21, 38] on span "Wrap Up" at bounding box center [17, 40] width 14 height 5
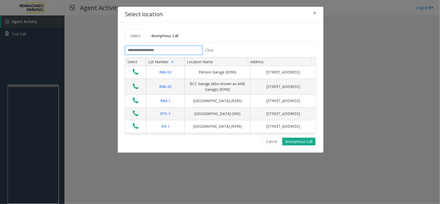
click at [145, 51] on input "text" at bounding box center [163, 50] width 77 height 9
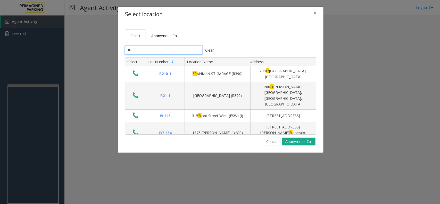
type input "*"
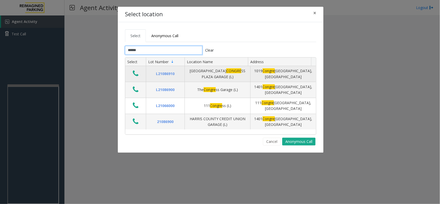
type input "******"
click at [132, 76] on button "Data table" at bounding box center [135, 74] width 9 height 8
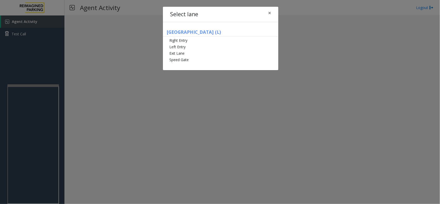
click at [193, 63] on div "[GEOGRAPHIC_DATA] (L) Right Entry Left Entry Exit Lane [GEOGRAPHIC_DATA]" at bounding box center [221, 46] width 116 height 48
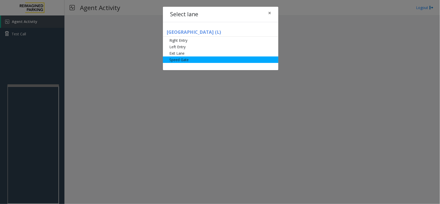
click at [193, 61] on li "Speed Gate" at bounding box center [221, 60] width 116 height 6
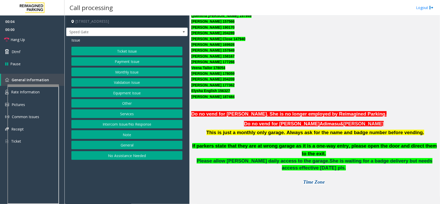
scroll to position [419, 0]
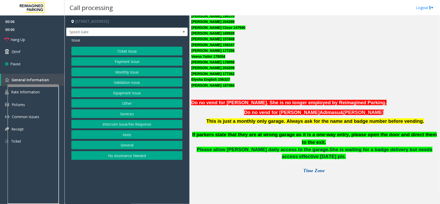
click at [123, 71] on button "Monthly Issue" at bounding box center [126, 72] width 111 height 9
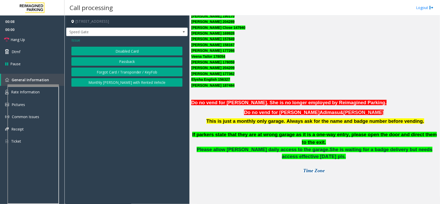
click at [134, 52] on button "Disabled Card" at bounding box center [126, 51] width 111 height 9
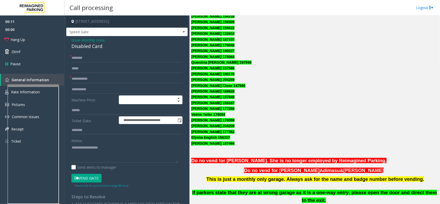
scroll to position [258, 0]
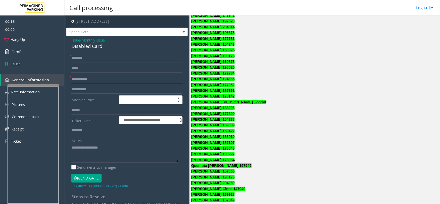
click at [124, 80] on input "text" at bounding box center [126, 79] width 111 height 9
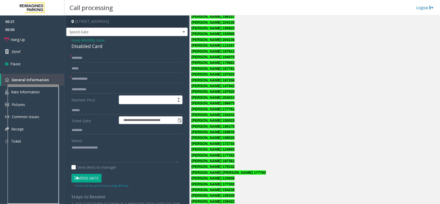
scroll to position [226, 0]
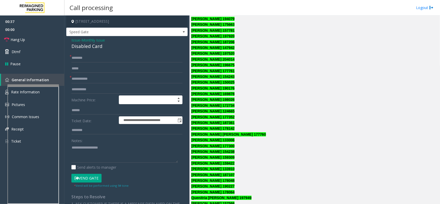
click at [90, 40] on span "Monthly Issue" at bounding box center [93, 39] width 23 height 5
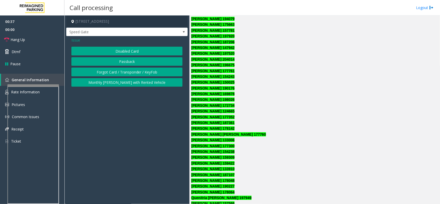
click at [118, 71] on button "Forgot Card / Transponder / KeyFob" at bounding box center [126, 72] width 111 height 9
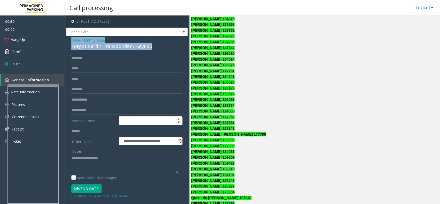
drag, startPoint x: 152, startPoint y: 46, endPoint x: 68, endPoint y: 40, distance: 84.4
click at [68, 40] on div "**********" at bounding box center [127, 156] width 122 height 240
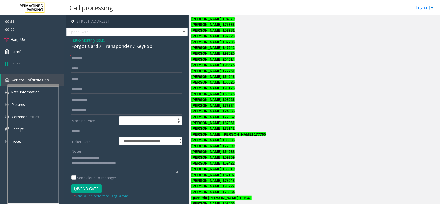
click at [132, 167] on textarea at bounding box center [124, 163] width 107 height 19
click at [140, 164] on textarea at bounding box center [124, 163] width 107 height 19
type textarea "**********"
click at [83, 61] on input "text" at bounding box center [126, 58] width 111 height 9
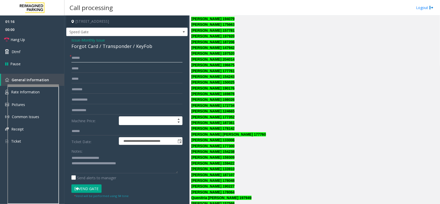
click at [87, 59] on input "*****" at bounding box center [126, 58] width 111 height 9
type input "*****"
click at [147, 170] on textarea at bounding box center [124, 163] width 107 height 19
click at [84, 190] on button "Vend Gate" at bounding box center [86, 188] width 30 height 9
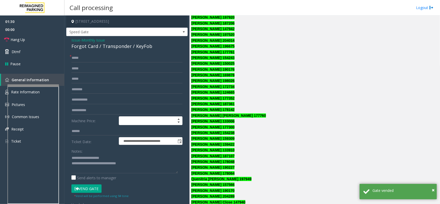
scroll to position [140, 0]
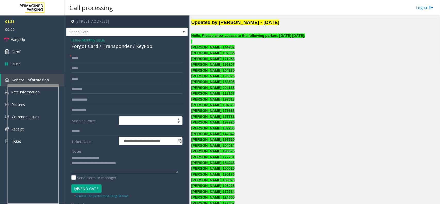
click at [148, 164] on textarea at bounding box center [124, 163] width 107 height 19
click at [12, 41] on span "Hang Up" at bounding box center [18, 39] width 14 height 5
click at [97, 168] on textarea at bounding box center [124, 163] width 107 height 19
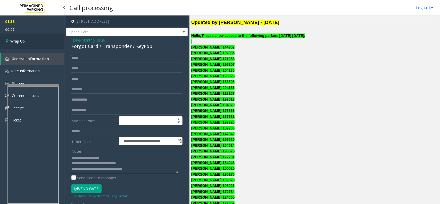
type textarea "**********"
click at [20, 38] on span "Wrap Up" at bounding box center [17, 40] width 14 height 5
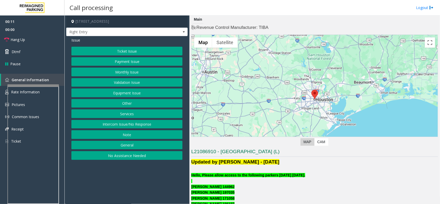
scroll to position [100, 0]
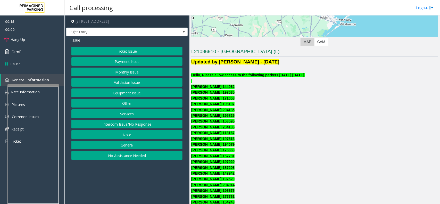
click at [128, 52] on button "Ticket Issue" at bounding box center [126, 51] width 111 height 9
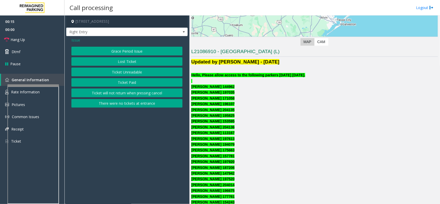
click at [83, 41] on div "Issue" at bounding box center [126, 39] width 111 height 5
click at [79, 40] on span "Issue" at bounding box center [75, 39] width 9 height 5
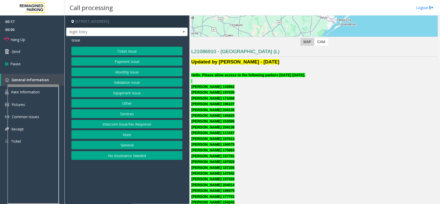
click at [122, 73] on button "Monthly Issue" at bounding box center [126, 72] width 111 height 9
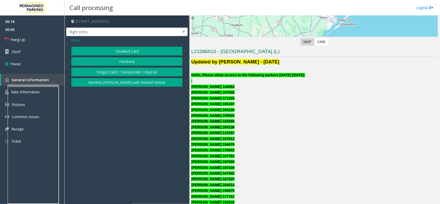
click at [132, 52] on button "Disabled Card" at bounding box center [126, 51] width 111 height 9
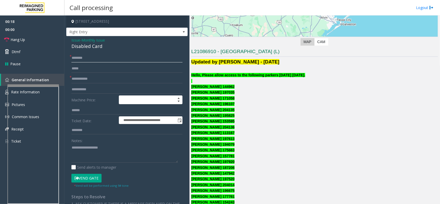
click at [100, 59] on input "text" at bounding box center [126, 58] width 111 height 9
type input "*"
click at [80, 58] on input "*******" at bounding box center [126, 58] width 111 height 9
type input "*******"
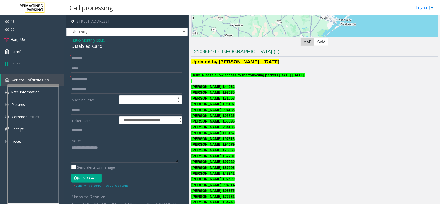
click at [90, 78] on input "text" at bounding box center [126, 79] width 111 height 9
paste input "******"
type input "******"
click at [94, 58] on input "*******" at bounding box center [126, 58] width 111 height 9
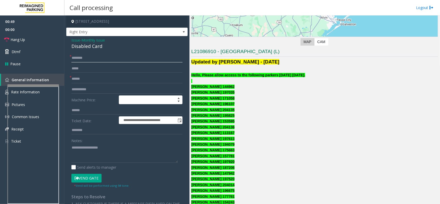
click at [94, 58] on input "*******" at bounding box center [126, 58] width 111 height 9
click at [91, 178] on button "Vend Gate" at bounding box center [86, 178] width 30 height 9
drag, startPoint x: 105, startPoint y: 46, endPoint x: 66, endPoint y: 42, distance: 39.5
click at [66, 42] on div "**********" at bounding box center [127, 179] width 122 height 287
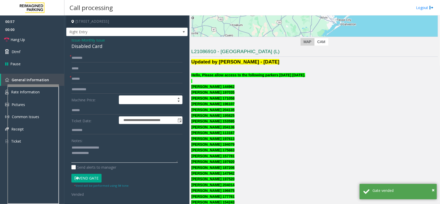
click at [119, 155] on textarea at bounding box center [124, 152] width 107 height 19
type textarea "**********"
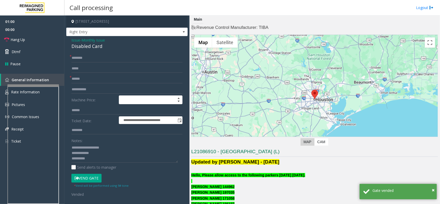
scroll to position [100, 0]
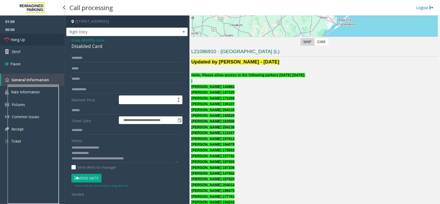
type textarea "**********"
click at [33, 42] on link "Hang Up" at bounding box center [32, 40] width 65 height 12
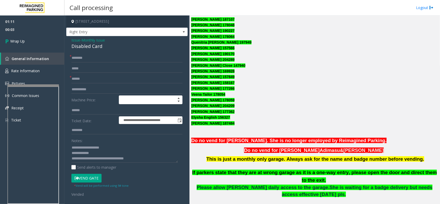
scroll to position [269, 0]
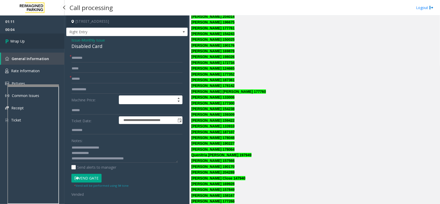
click at [26, 42] on link "Wrap Up" at bounding box center [32, 41] width 65 height 15
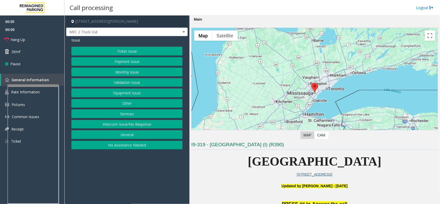
click at [132, 107] on button "Other" at bounding box center [126, 103] width 111 height 9
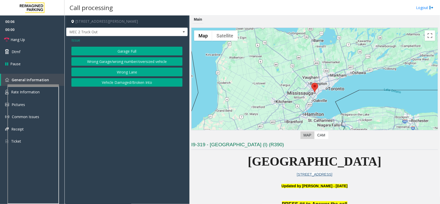
click at [74, 40] on span "Issue" at bounding box center [75, 39] width 9 height 5
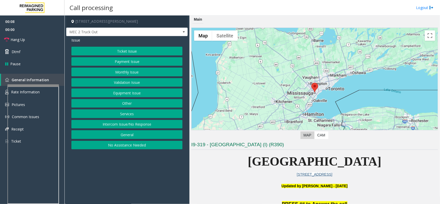
click at [125, 117] on button "Services" at bounding box center [126, 113] width 111 height 9
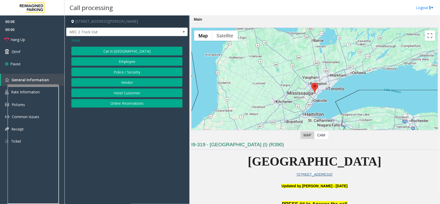
click at [133, 83] on button "Vendor" at bounding box center [126, 82] width 111 height 9
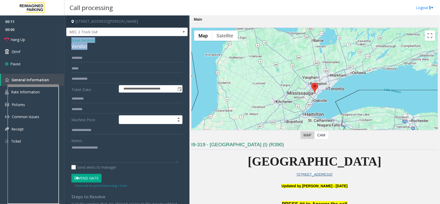
drag, startPoint x: 89, startPoint y: 47, endPoint x: 71, endPoint y: 42, distance: 18.9
click at [71, 42] on div "**********" at bounding box center [127, 134] width 122 height 197
click at [110, 156] on textarea at bounding box center [124, 152] width 107 height 19
click at [92, 179] on button "Vend Gate" at bounding box center [86, 178] width 30 height 9
click at [97, 157] on textarea at bounding box center [124, 152] width 107 height 19
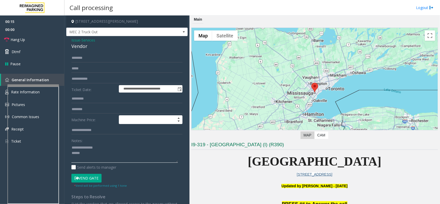
click at [97, 157] on textarea at bounding box center [124, 152] width 107 height 19
type textarea "**********"
click at [24, 41] on span "Hang Up" at bounding box center [18, 39] width 14 height 5
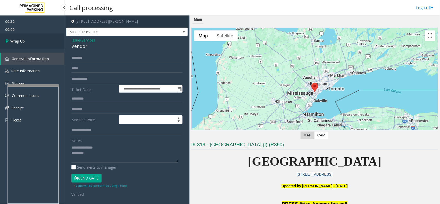
click at [24, 41] on span "Wrap Up" at bounding box center [17, 40] width 14 height 5
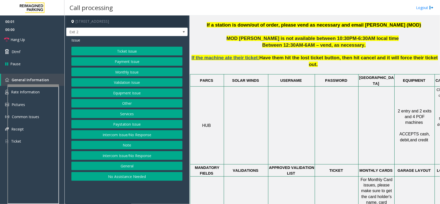
scroll to position [290, 0]
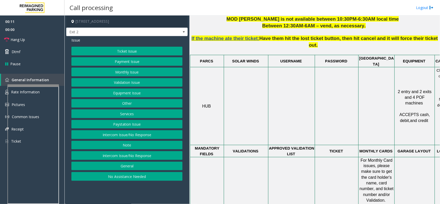
click at [132, 84] on button "Validation Issue" at bounding box center [126, 82] width 111 height 9
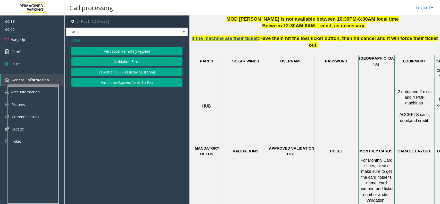
click at [136, 62] on button "Validation Error" at bounding box center [126, 61] width 111 height 9
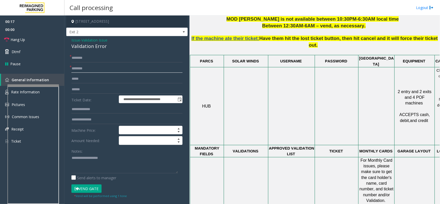
click at [92, 72] on input "text" at bounding box center [126, 68] width 111 height 9
type input "*****"
click at [91, 59] on input "text" at bounding box center [126, 58] width 111 height 9
click at [86, 91] on input "text" at bounding box center [126, 89] width 111 height 9
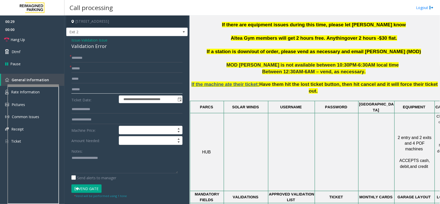
scroll to position [226, 0]
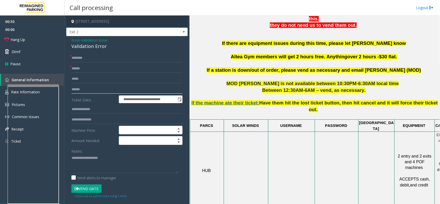
click at [90, 88] on input "text" at bounding box center [126, 89] width 111 height 9
click at [95, 110] on input "text" at bounding box center [126, 109] width 111 height 9
type input "**********"
click at [96, 88] on input "text" at bounding box center [126, 89] width 111 height 9
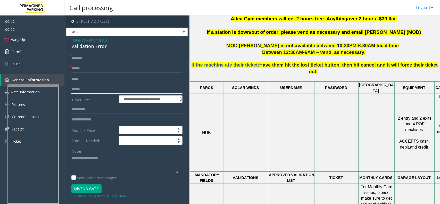
scroll to position [290, 0]
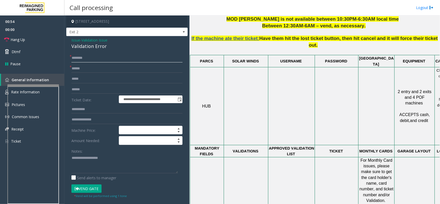
click at [95, 59] on input "text" at bounding box center [126, 58] width 111 height 9
drag, startPoint x: 107, startPoint y: 46, endPoint x: 69, endPoint y: 39, distance: 38.8
click at [69, 39] on div "**********" at bounding box center [127, 186] width 122 height 300
click at [115, 171] on textarea at bounding box center [124, 163] width 107 height 19
type textarea "**********"
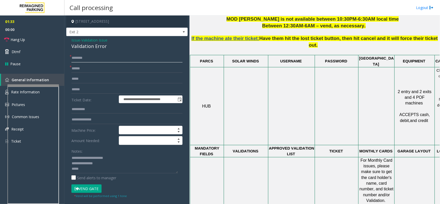
click at [86, 59] on input "text" at bounding box center [126, 58] width 111 height 9
click at [85, 58] on input "******" at bounding box center [126, 58] width 111 height 9
type input "***"
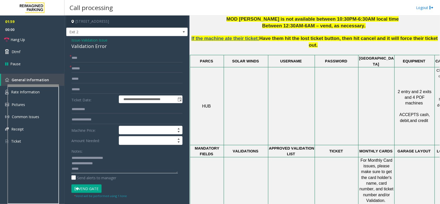
click at [90, 170] on textarea at bounding box center [124, 163] width 107 height 19
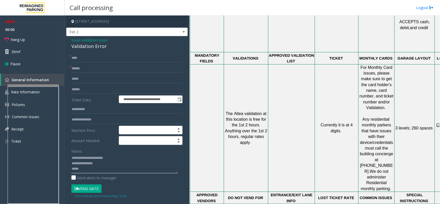
scroll to position [355, 0]
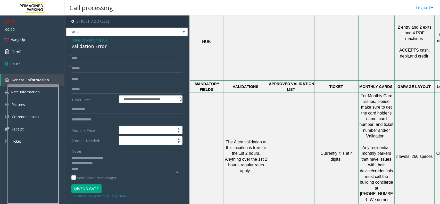
click at [119, 157] on textarea at bounding box center [124, 163] width 107 height 19
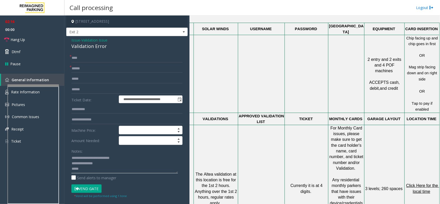
scroll to position [323, 37]
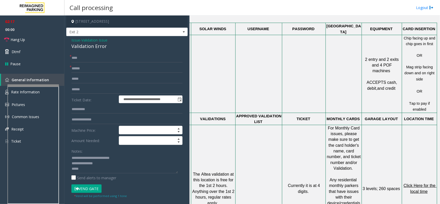
click at [417, 183] on span "Click Here for the local time" at bounding box center [420, 188] width 33 height 10
click at [87, 191] on button "Vend Gate" at bounding box center [86, 188] width 30 height 9
click at [88, 172] on textarea at bounding box center [124, 163] width 107 height 19
click at [25, 41] on link "Hang Up" at bounding box center [32, 40] width 65 height 12
click at [119, 179] on div "Send alerts to manager" at bounding box center [126, 177] width 111 height 5
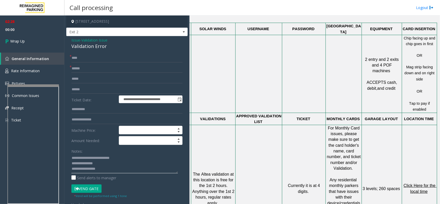
click at [122, 172] on textarea at bounding box center [124, 163] width 107 height 19
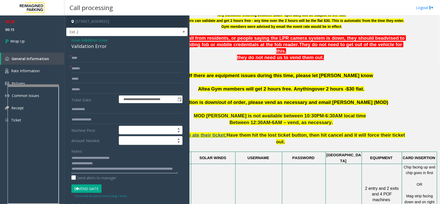
scroll to position [194, 0]
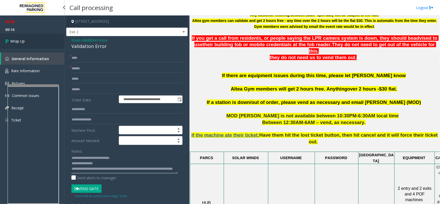
type textarea "**********"
click at [28, 48] on link "Wrap Up" at bounding box center [32, 41] width 65 height 15
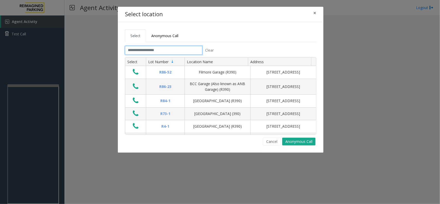
click at [159, 50] on input "text" at bounding box center [163, 50] width 77 height 9
click at [273, 140] on button "Cancel" at bounding box center [272, 142] width 18 height 8
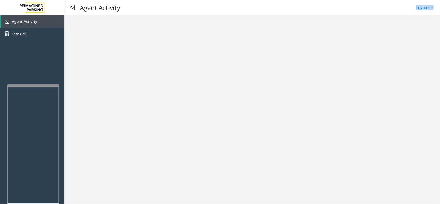
drag, startPoint x: 129, startPoint y: 7, endPoint x: 156, endPoint y: 43, distance: 44.6
click at [156, 43] on div "Agent Activity Logout" at bounding box center [253, 102] width 376 height 204
click at [148, 10] on div "Agent Activity Logout" at bounding box center [253, 7] width 376 height 15
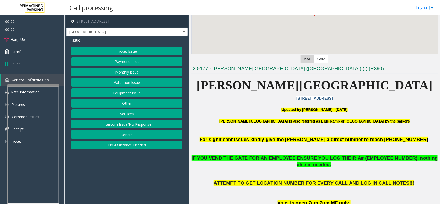
scroll to position [194, 0]
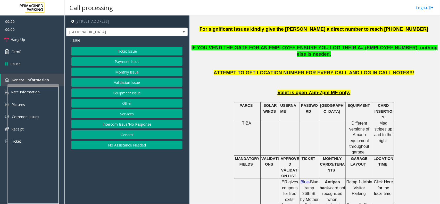
click at [128, 92] on button "Equipment Issue" at bounding box center [126, 92] width 111 height 9
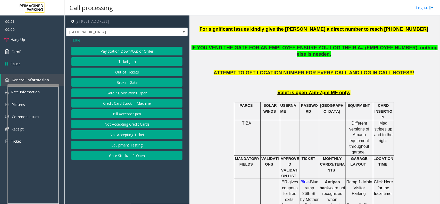
click at [127, 92] on button "Gate / Door Won't Open" at bounding box center [126, 92] width 111 height 9
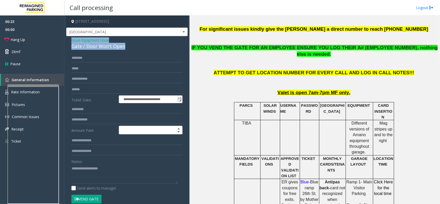
drag, startPoint x: 125, startPoint y: 49, endPoint x: 69, endPoint y: 41, distance: 57.1
click at [69, 41] on div "**********" at bounding box center [127, 166] width 122 height 261
click at [92, 200] on button "Vend Gate" at bounding box center [86, 199] width 30 height 9
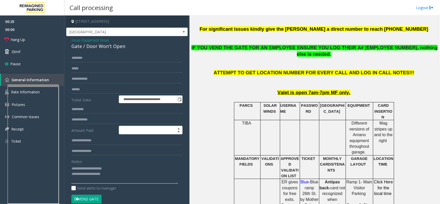
click at [124, 179] on textarea at bounding box center [124, 173] width 107 height 19
click at [101, 180] on textarea at bounding box center [124, 173] width 107 height 19
paste textarea "**********"
type textarea "**********"
click at [21, 39] on span "Hang Up" at bounding box center [18, 39] width 14 height 5
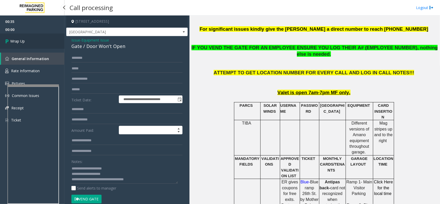
click at [25, 40] on span "Wrap Up" at bounding box center [17, 40] width 14 height 5
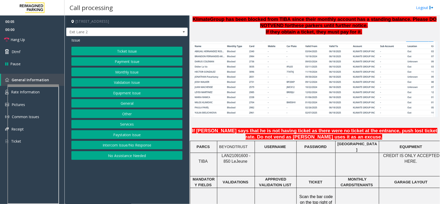
scroll to position [355, 0]
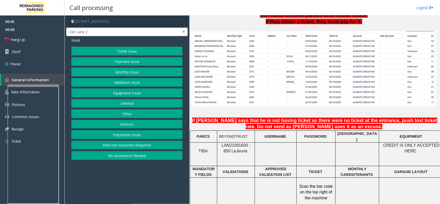
click at [232, 143] on span "LAN21091600 - 850 Le" at bounding box center [236, 148] width 29 height 10
copy span "LAN21091600"
click at [126, 147] on button "Intercom Issue/No Response" at bounding box center [126, 145] width 111 height 9
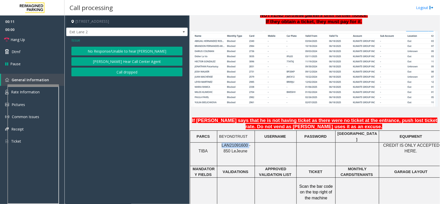
click at [155, 52] on button "No Response/Unable to hear [PERSON_NAME]" at bounding box center [126, 51] width 111 height 9
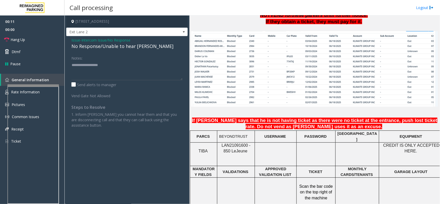
click at [110, 45] on div "No Response/Unable to hear [PERSON_NAME]" at bounding box center [126, 46] width 111 height 7
type textarea "**********"
click at [38, 38] on link "Hang Up" at bounding box center [32, 40] width 65 height 12
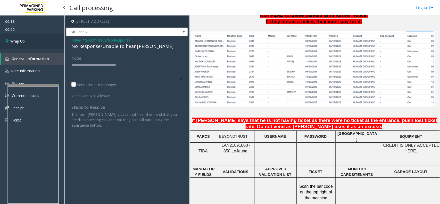
click at [39, 39] on link "Wrap Up" at bounding box center [32, 41] width 65 height 15
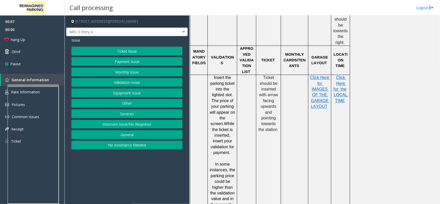
scroll to position [452, 0]
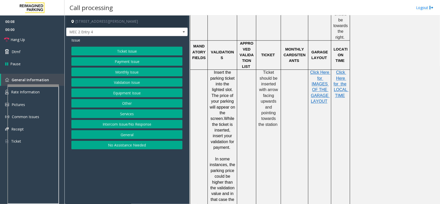
click at [131, 129] on button "Intercom Issue/No Response" at bounding box center [126, 124] width 111 height 9
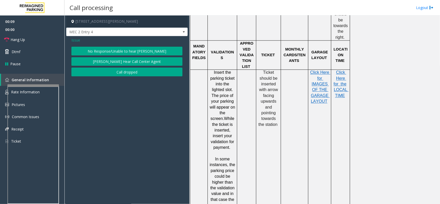
click at [156, 54] on button "No Response/Unable to hear [PERSON_NAME]" at bounding box center [126, 51] width 111 height 9
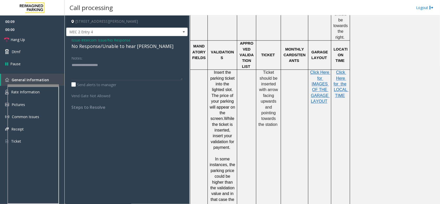
click at [112, 50] on div "No Response/Unable to hear [PERSON_NAME]" at bounding box center [126, 46] width 111 height 7
type textarea "**********"
click at [34, 41] on link "Hang Up" at bounding box center [32, 40] width 65 height 12
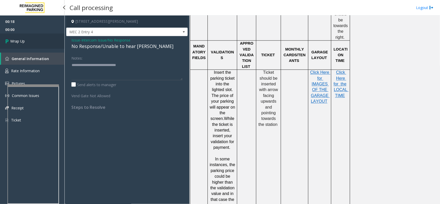
click at [38, 40] on link "Wrap Up" at bounding box center [32, 41] width 65 height 15
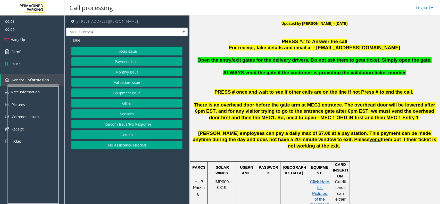
scroll to position [161, 0]
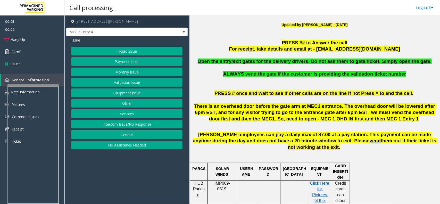
click at [132, 71] on button "Monthly Issue" at bounding box center [126, 72] width 111 height 9
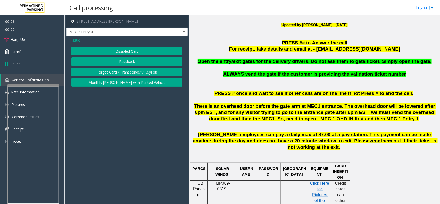
click at [136, 52] on button "Disabled Card" at bounding box center [126, 51] width 111 height 9
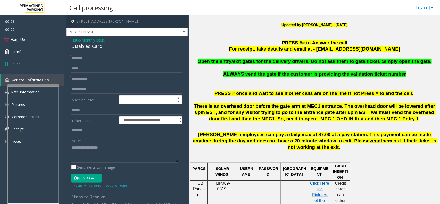
click at [99, 77] on input "text" at bounding box center [126, 79] width 111 height 9
drag, startPoint x: 105, startPoint y: 47, endPoint x: 70, endPoint y: 38, distance: 36.3
click at [70, 38] on div "**********" at bounding box center [127, 175] width 122 height 278
click at [112, 158] on textarea at bounding box center [124, 152] width 107 height 19
type textarea "**********"
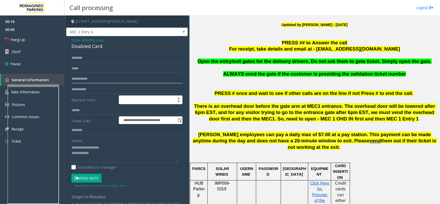
click at [106, 76] on input "text" at bounding box center [126, 79] width 111 height 9
click at [91, 84] on form "**********" at bounding box center [126, 121] width 111 height 134
click at [92, 77] on input "text" at bounding box center [126, 79] width 111 height 9
type input "*******"
click at [92, 56] on input "text" at bounding box center [126, 58] width 111 height 9
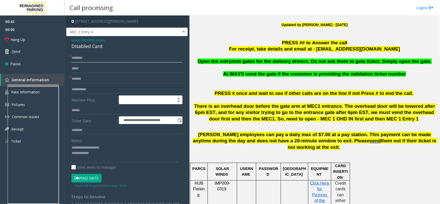
click at [98, 59] on input "text" at bounding box center [126, 58] width 111 height 9
type input "****"
click at [85, 177] on button "Vend Gate" at bounding box center [86, 178] width 30 height 9
click at [102, 149] on textarea at bounding box center [124, 152] width 107 height 19
click at [101, 156] on textarea at bounding box center [124, 152] width 107 height 19
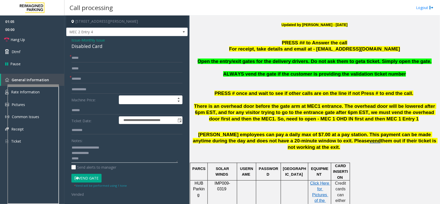
click at [113, 156] on textarea at bounding box center [124, 152] width 107 height 19
paste textarea "**********"
type textarea "**********"
click at [26, 39] on link "Hang Up" at bounding box center [32, 40] width 65 height 12
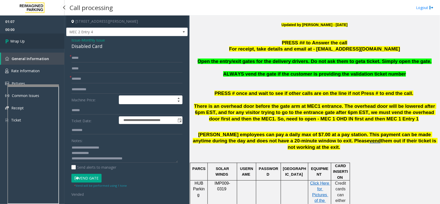
click at [26, 40] on link "Wrap Up" at bounding box center [32, 41] width 65 height 15
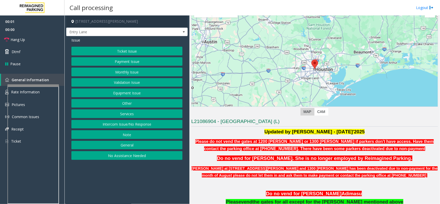
scroll to position [129, 0]
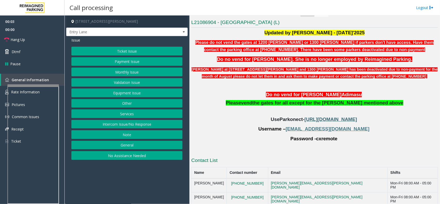
click at [315, 118] on span "https://secure.parkonect.com/Admin/Dashboard.aspx" at bounding box center [331, 119] width 53 height 5
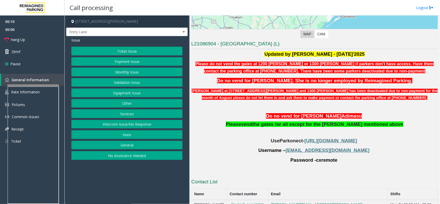
scroll to position [97, 0]
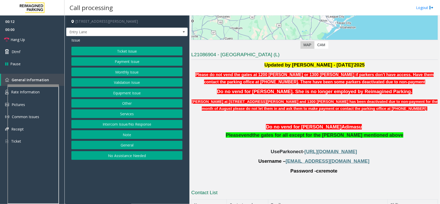
click at [125, 72] on button "Monthly Issue" at bounding box center [126, 72] width 111 height 9
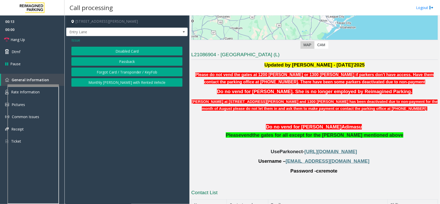
click at [117, 49] on button "Disabled Card" at bounding box center [126, 51] width 111 height 9
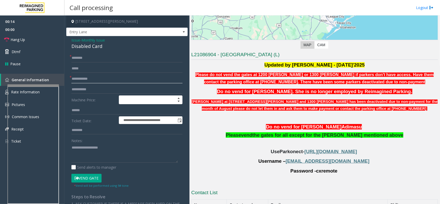
click at [84, 77] on input "text" at bounding box center [126, 79] width 111 height 9
type input "********"
click at [90, 58] on input "text" at bounding box center [126, 58] width 111 height 9
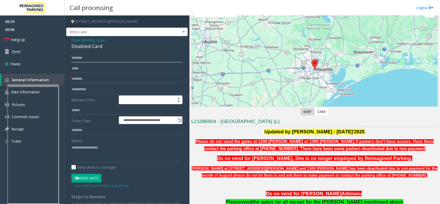
scroll to position [65, 0]
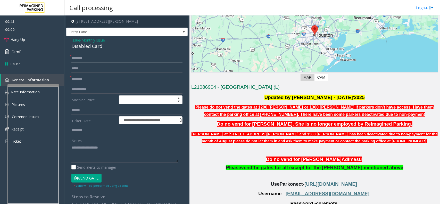
click at [87, 59] on input "text" at bounding box center [126, 58] width 111 height 9
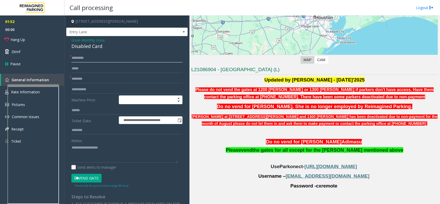
scroll to position [129, 0]
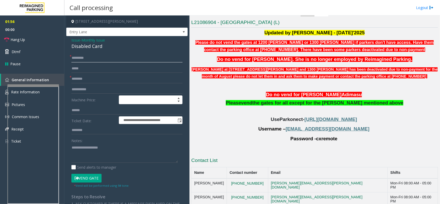
type input "********"
click at [266, 184] on td "713 225 1071" at bounding box center [247, 186] width 41 height 14
copy button "713 225 1071"
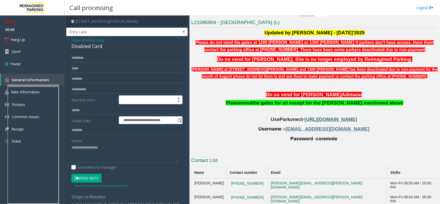
click at [308, 119] on span "https://secure.parkonect.com/Admin/Dashboard.aspx" at bounding box center [331, 119] width 53 height 5
drag, startPoint x: 347, startPoint y: 128, endPoint x: 303, endPoint y: 128, distance: 43.3
click at [303, 128] on p "Username – cx@harriscounty.com" at bounding box center [314, 129] width 247 height 7
click at [326, 141] on span "cxremote" at bounding box center [326, 139] width 21 height 6
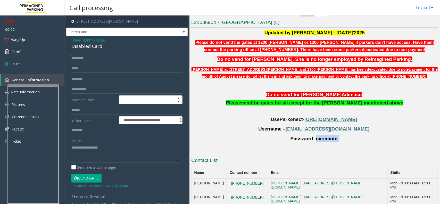
copy p "cxremote"
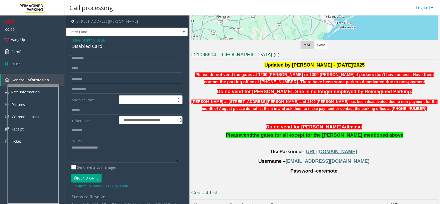
click at [95, 80] on input "********" at bounding box center [126, 79] width 111 height 9
click at [91, 178] on button "Vend Gate" at bounding box center [86, 178] width 30 height 9
drag, startPoint x: 104, startPoint y: 45, endPoint x: 70, endPoint y: 40, distance: 34.4
click at [70, 40] on div "**********" at bounding box center [127, 175] width 122 height 278
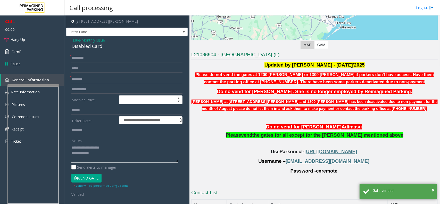
click at [121, 159] on textarea at bounding box center [124, 152] width 107 height 19
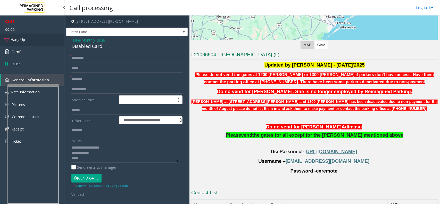
click at [26, 41] on link "Hang Up" at bounding box center [32, 40] width 65 height 12
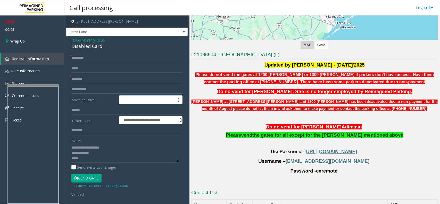
click at [327, 170] on span "cxremote" at bounding box center [326, 171] width 21 height 6
copy p "cxremote"
click at [99, 161] on textarea at bounding box center [124, 152] width 107 height 19
type textarea "**********"
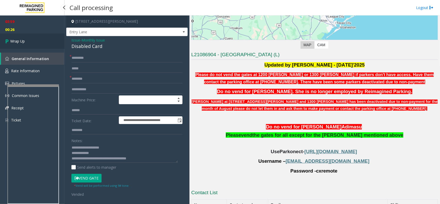
click at [25, 43] on link "Wrap Up" at bounding box center [32, 41] width 65 height 15
